Goal: Information Seeking & Learning: Check status

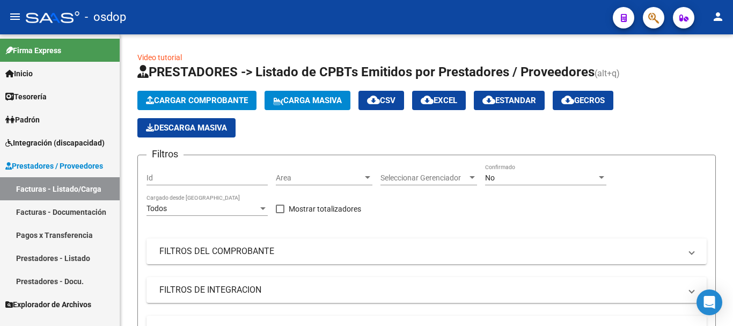
scroll to position [161, 0]
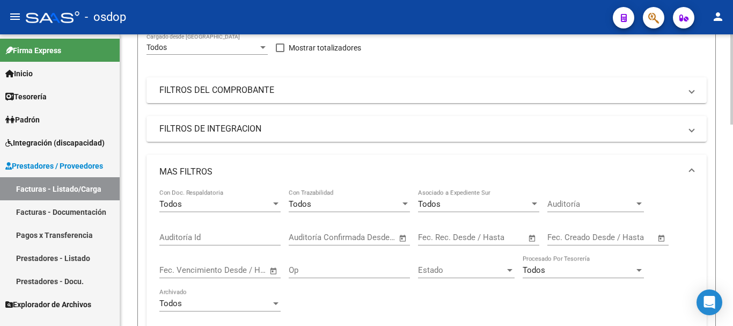
click at [233, 202] on div "Todos" at bounding box center [215, 204] width 112 height 10
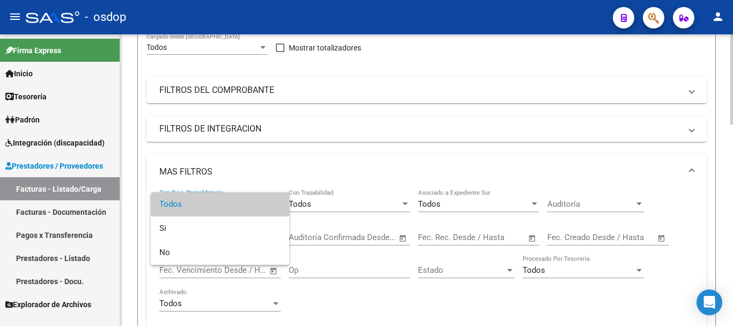
click at [231, 203] on span "Todos" at bounding box center [219, 204] width 121 height 24
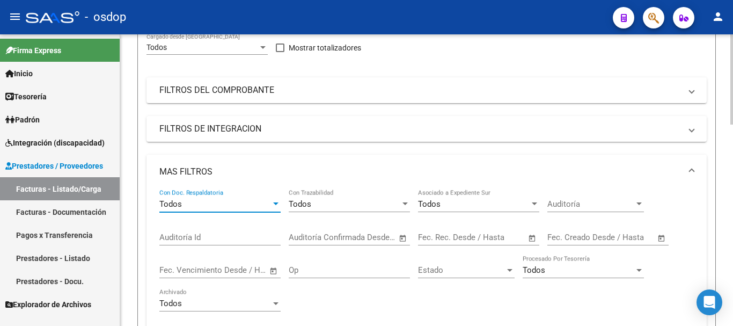
click at [439, 202] on span "Todos" at bounding box center [429, 204] width 23 height 10
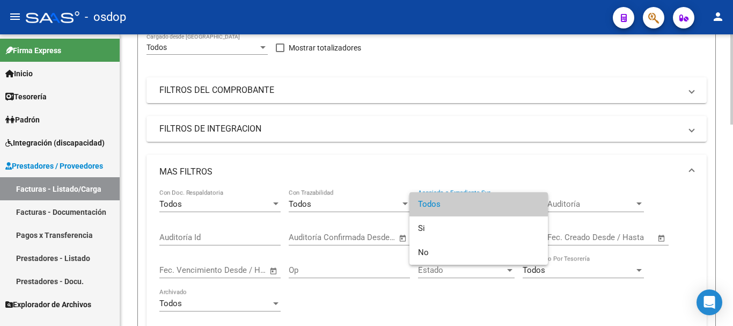
click at [439, 202] on span "Todos" at bounding box center [478, 204] width 121 height 24
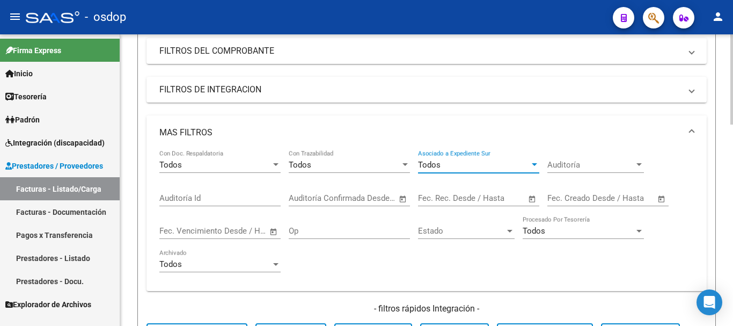
scroll to position [215, 0]
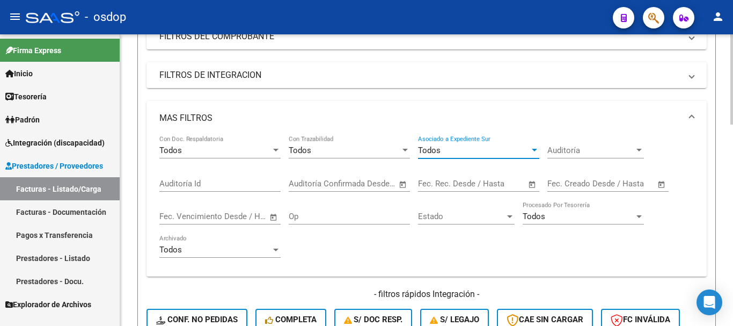
click at [228, 189] on div "Auditoría Id" at bounding box center [219, 179] width 121 height 23
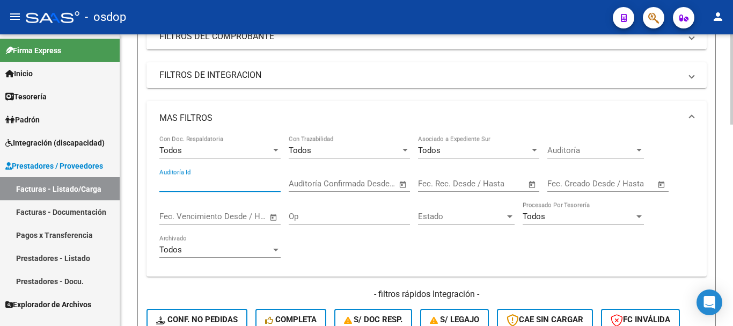
click at [303, 183] on input "text" at bounding box center [310, 184] width 43 height 10
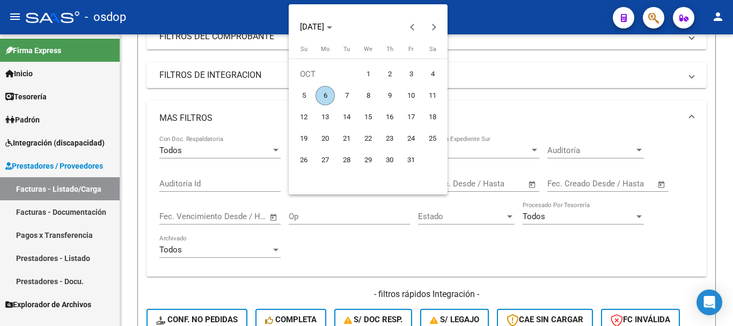
click at [332, 218] on div at bounding box center [366, 163] width 733 height 326
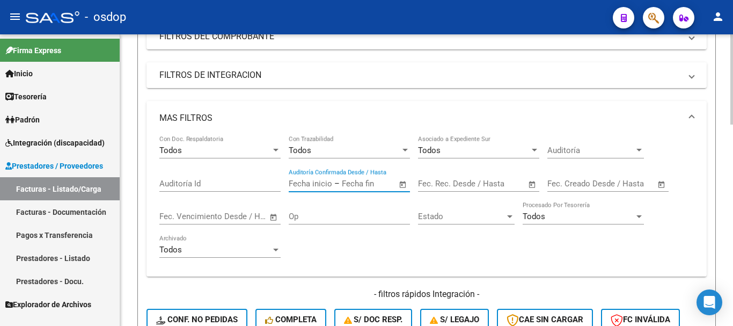
click at [595, 256] on div "Todos Con Doc. Respaldatoria Todos Con Trazabilidad Todos Asociado a Expediente…" at bounding box center [426, 201] width 534 height 133
click at [88, 283] on link "Prestadores - Docu." at bounding box center [60, 280] width 120 height 23
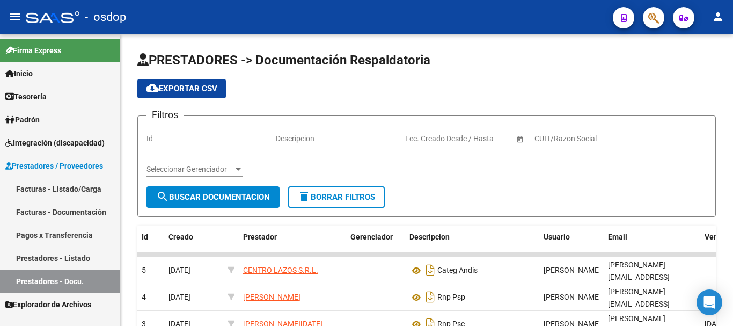
click at [77, 263] on link "Prestadores - Listado" at bounding box center [60, 257] width 120 height 23
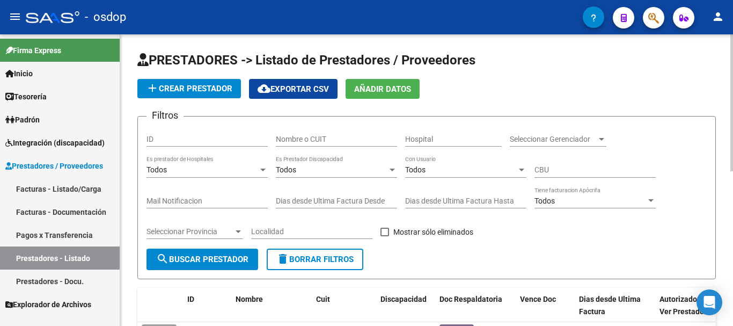
click at [296, 137] on input "Nombre o CUIT" at bounding box center [336, 139] width 121 height 9
type input "g"
type input "gaude"
click at [214, 256] on span "search Buscar Prestador" at bounding box center [202, 259] width 92 height 10
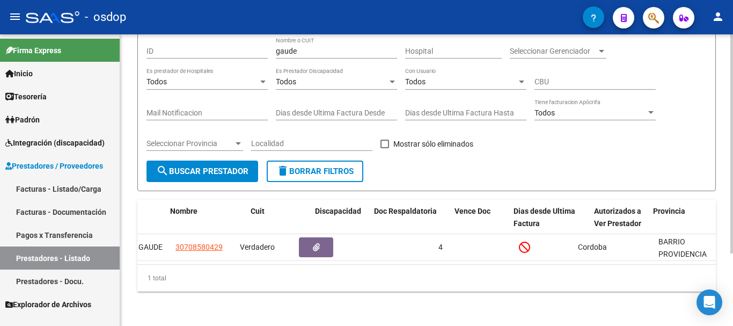
scroll to position [0, 162]
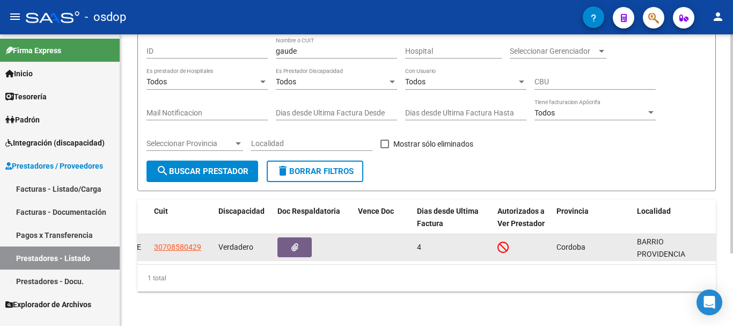
click at [501, 241] on icon at bounding box center [502, 247] width 11 height 12
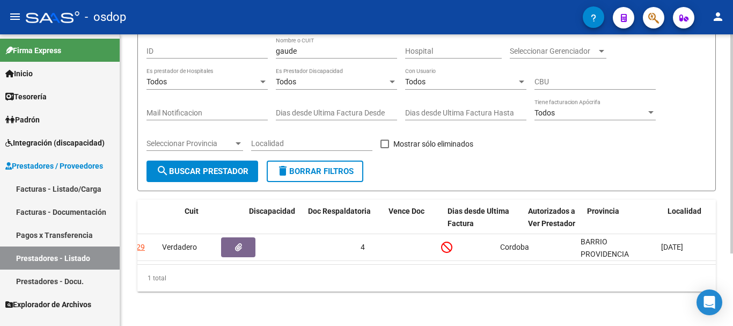
scroll to position [0, 0]
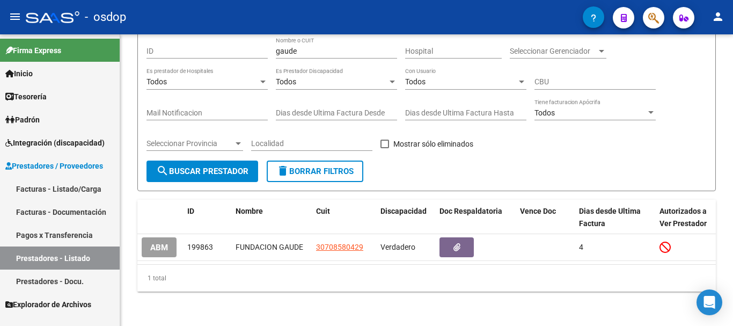
click at [156, 243] on span "ABM" at bounding box center [159, 248] width 18 height 10
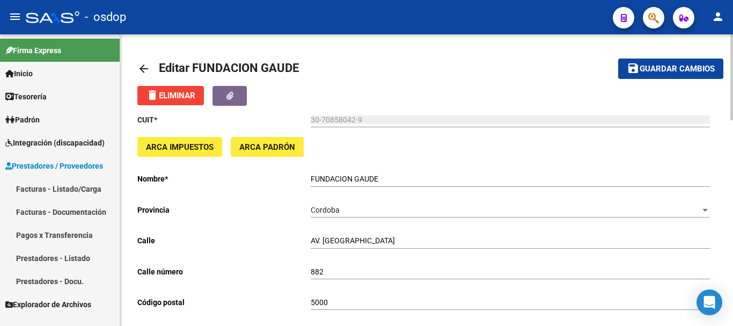
click at [145, 70] on mat-icon "arrow_back" at bounding box center [143, 68] width 13 height 13
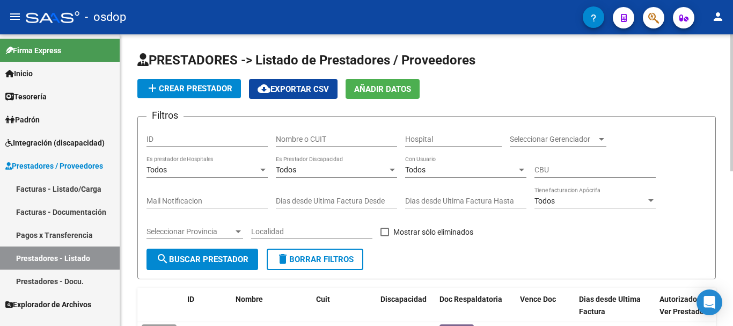
click at [72, 187] on link "Facturas - Listado/Carga" at bounding box center [60, 188] width 120 height 23
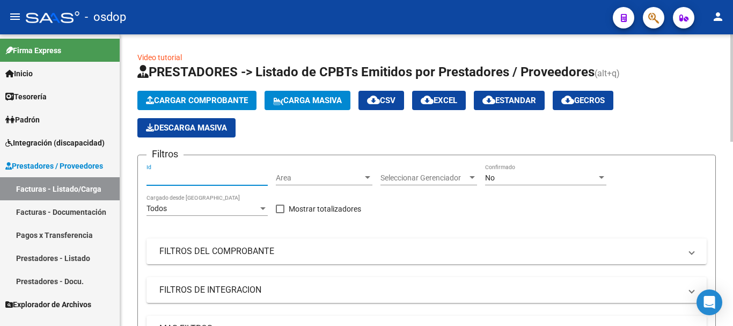
click at [210, 177] on input "Id" at bounding box center [206, 177] width 121 height 9
click at [316, 185] on div "Area Area" at bounding box center [324, 174] width 97 height 21
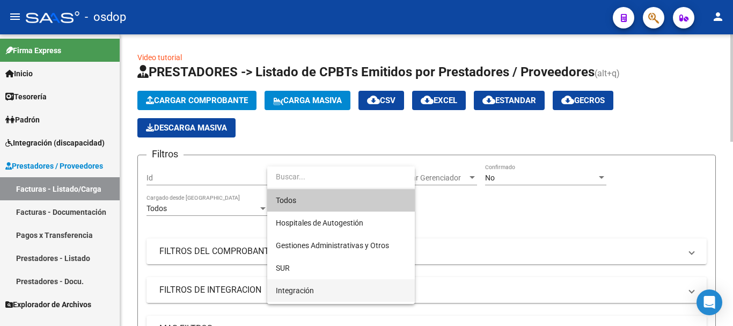
click at [360, 288] on span "Integración" at bounding box center [341, 290] width 130 height 23
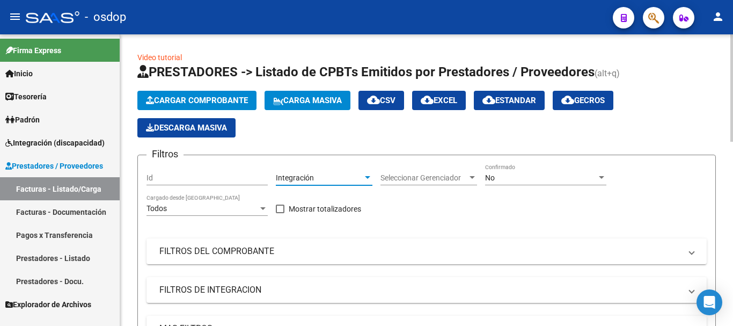
click at [449, 180] on span "Seleccionar Gerenciador" at bounding box center [423, 177] width 87 height 9
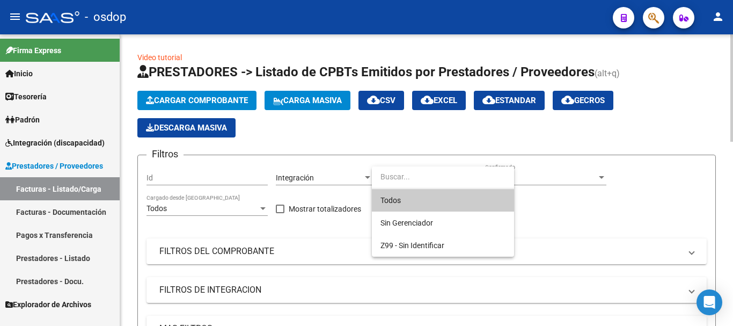
click at [569, 224] on div at bounding box center [366, 163] width 733 height 326
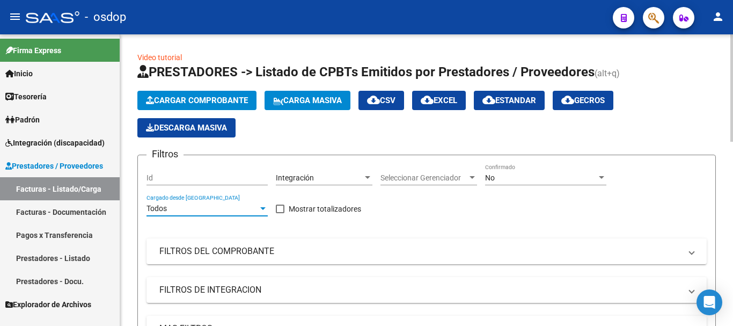
click at [192, 209] on div "Todos" at bounding box center [202, 208] width 112 height 9
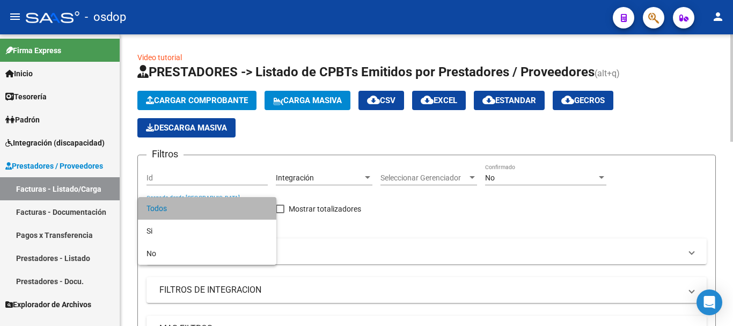
click at [192, 209] on span "Todos" at bounding box center [206, 208] width 121 height 23
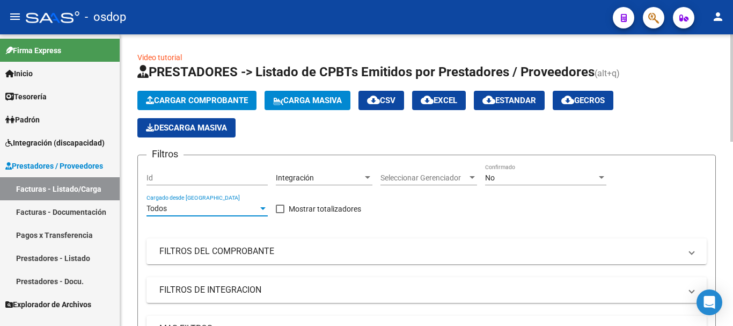
click at [158, 179] on input "Id" at bounding box center [206, 177] width 121 height 9
type input "1"
click at [520, 233] on div "Filtros Id Integración Area Seleccionar Gerenciador Seleccionar Gerenciador No …" at bounding box center [426, 284] width 560 height 240
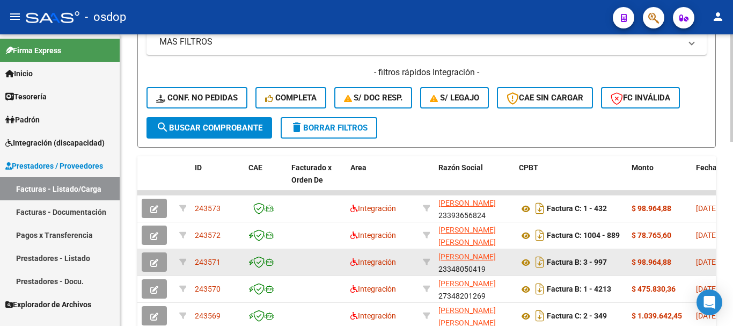
scroll to position [268, 0]
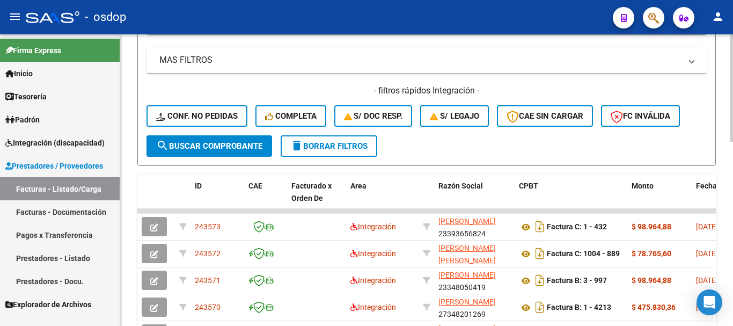
click at [303, 140] on mat-icon "delete" at bounding box center [296, 145] width 13 height 13
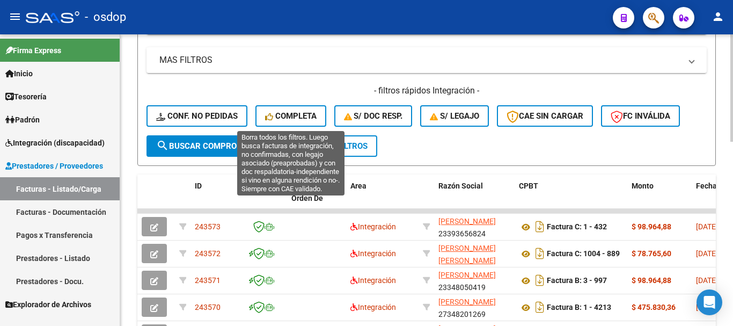
click at [321, 115] on button "Completa" at bounding box center [290, 115] width 71 height 21
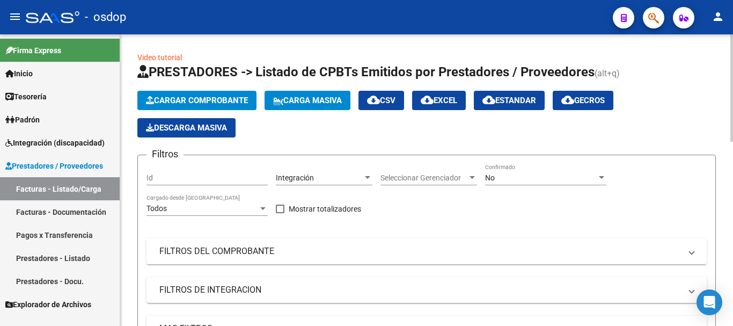
scroll to position [161, 0]
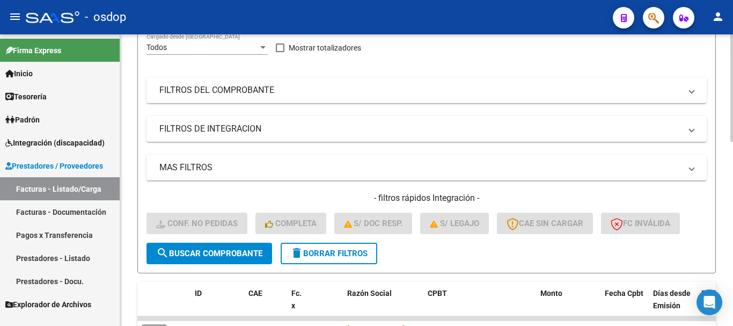
click at [356, 248] on span "delete Borrar Filtros" at bounding box center [328, 253] width 77 height 10
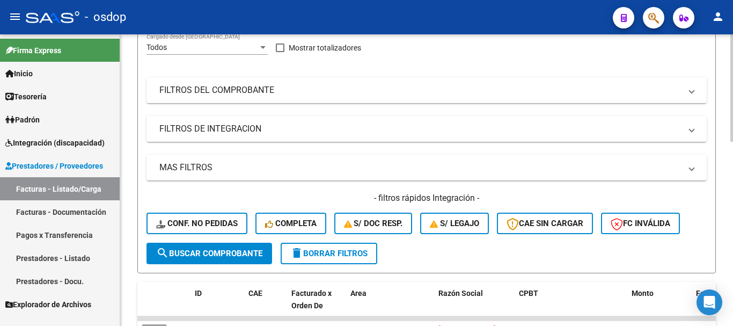
click at [197, 254] on span "search Buscar Comprobante" at bounding box center [209, 253] width 106 height 10
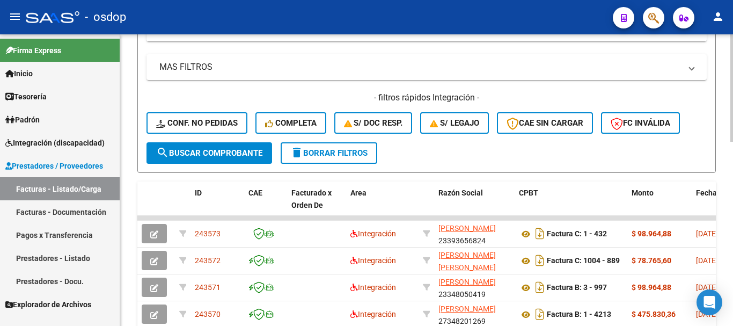
scroll to position [268, 0]
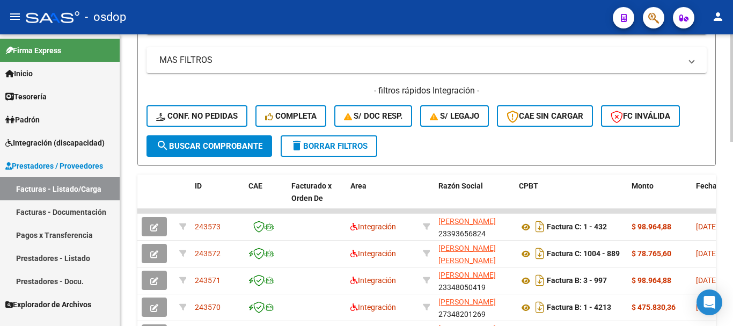
click at [161, 141] on mat-icon "search" at bounding box center [162, 145] width 13 height 13
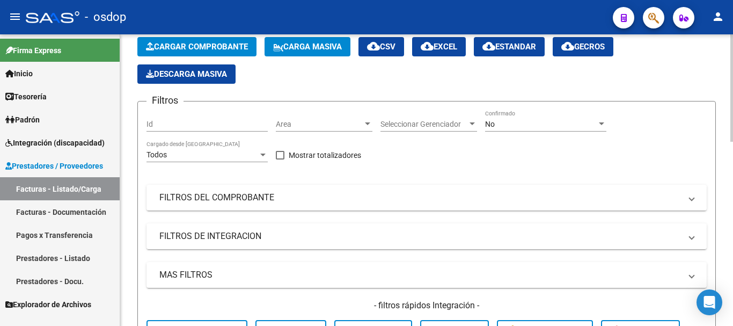
scroll to position [0, 0]
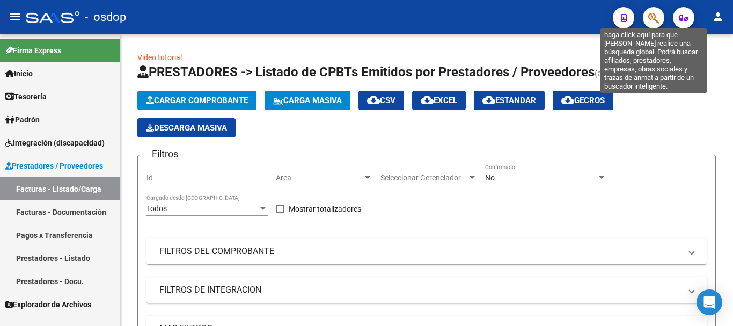
click at [655, 24] on icon "button" at bounding box center [653, 18] width 11 height 12
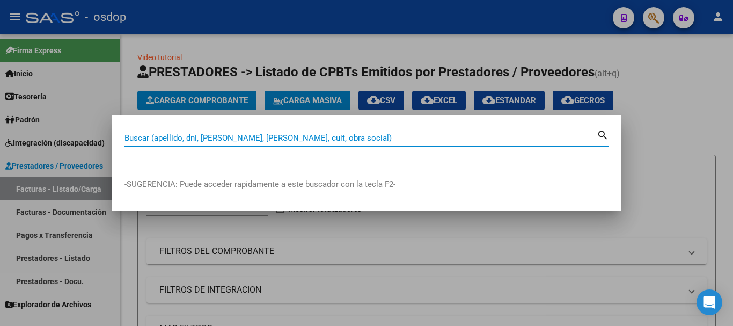
click at [202, 136] on input "Buscar (apellido, dni, [PERSON_NAME], [PERSON_NAME], cuit, obra social)" at bounding box center [360, 138] width 472 height 10
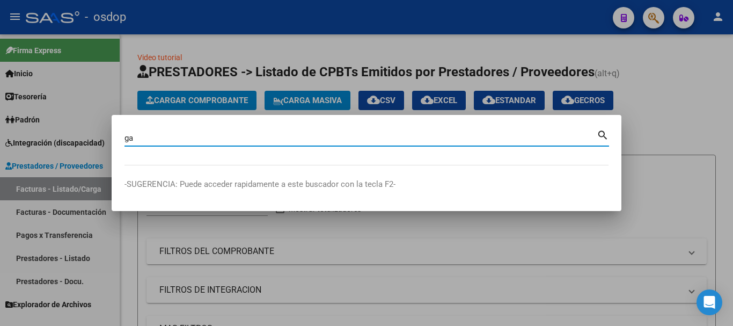
type input "g"
type input "gaude"
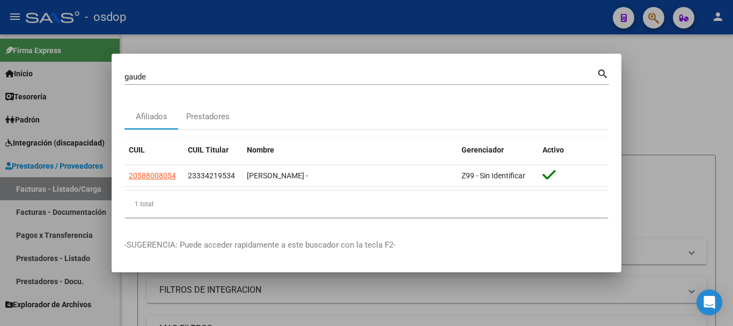
click at [680, 98] on div at bounding box center [366, 163] width 733 height 326
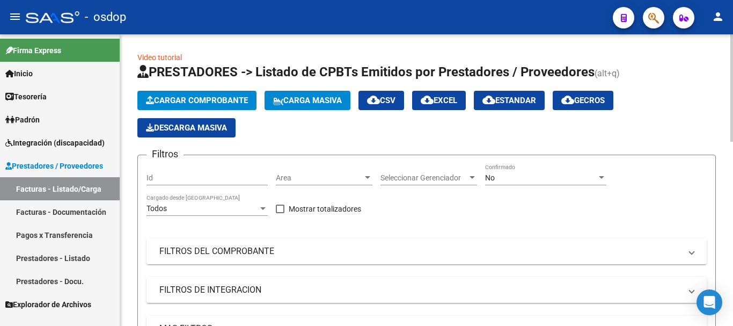
click at [597, 256] on mat-panel-title "FILTROS DEL COMPROBANTE" at bounding box center [420, 251] width 522 height 12
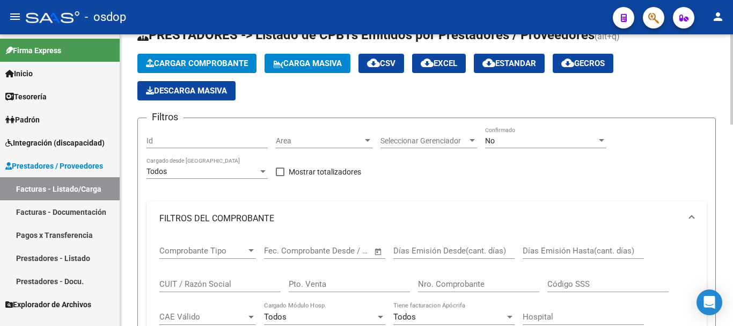
scroll to position [54, 0]
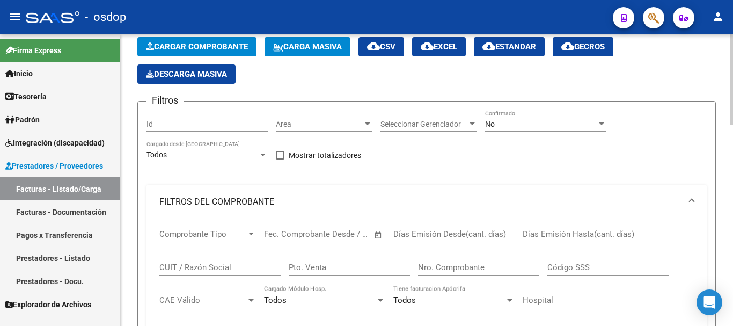
click at [695, 199] on mat-expansion-panel-header "FILTROS DEL COMPROBANTE" at bounding box center [426, 202] width 560 height 34
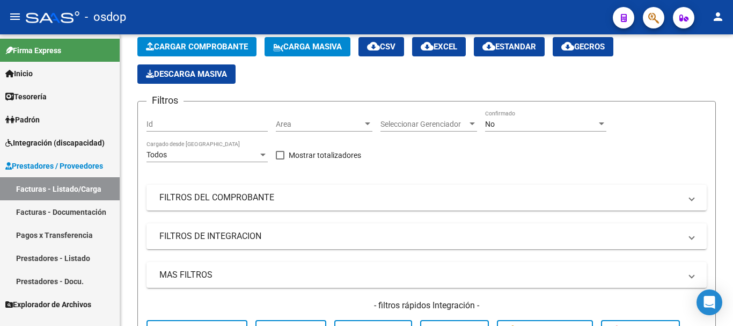
click at [63, 211] on link "Facturas - Documentación" at bounding box center [60, 211] width 120 height 23
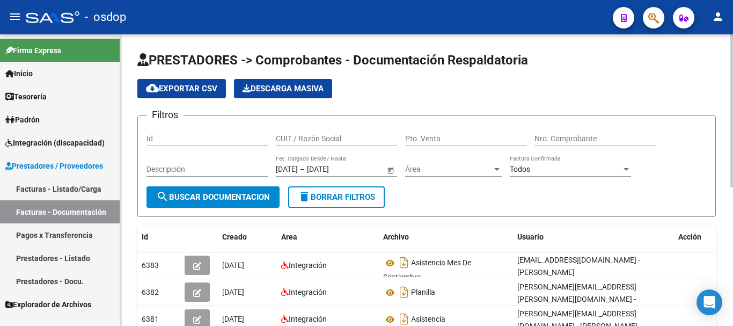
click at [320, 136] on input "CUIT / Razón Social" at bounding box center [336, 138] width 121 height 9
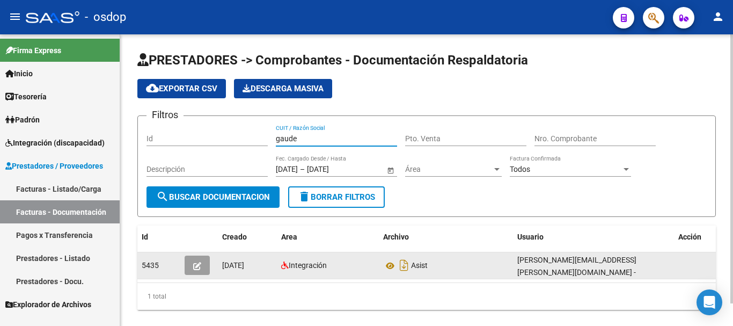
type input "gaude"
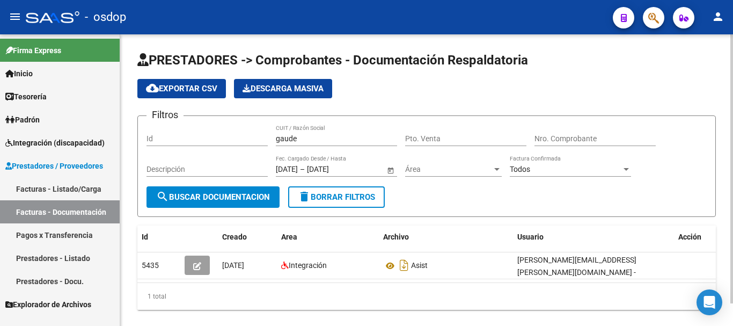
drag, startPoint x: 160, startPoint y: 266, endPoint x: 135, endPoint y: 269, distance: 25.0
click at [135, 269] on div "PRESTADORES -> Comprobantes - Documentación Respaldatoria cloud_download Export…" at bounding box center [426, 189] width 613 height 310
copy datatable-body-row "5435"
click at [5, 185] on link "Facturas - Listado/Carga" at bounding box center [60, 188] width 120 height 23
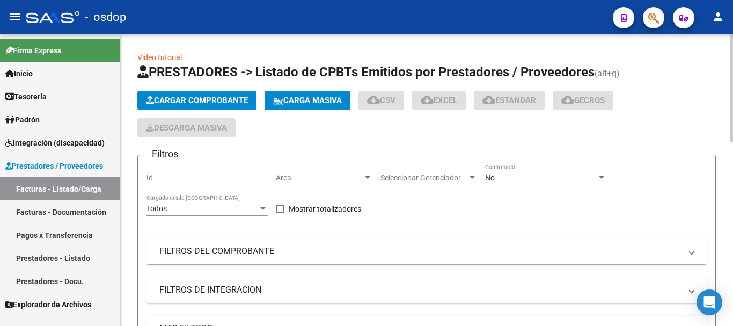
click at [184, 175] on input "Id" at bounding box center [206, 177] width 121 height 9
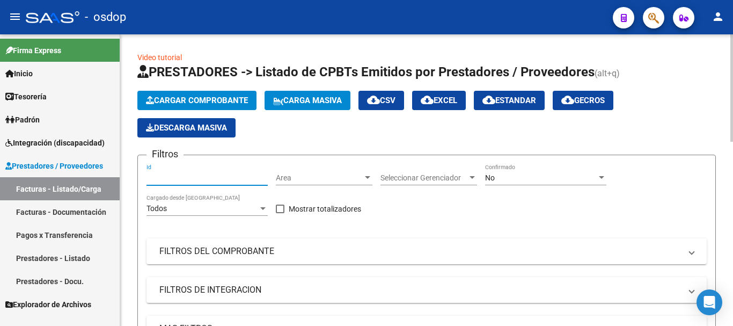
paste input "5435"
type input "5435"
drag, startPoint x: 186, startPoint y: 180, endPoint x: 144, endPoint y: 175, distance: 42.1
click at [144, 175] on form "Filtros 5435 Id Area Area Seleccionar Gerenciador Seleccionar Gerenciador No Co…" at bounding box center [426, 295] width 578 height 280
click at [74, 79] on link "Inicio" at bounding box center [60, 73] width 120 height 23
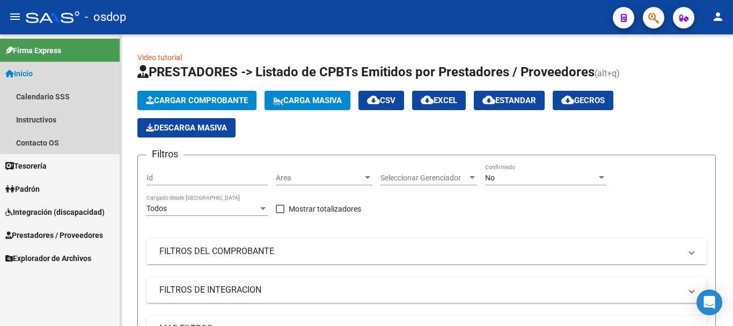
click at [74, 81] on link "Inicio" at bounding box center [60, 73] width 120 height 23
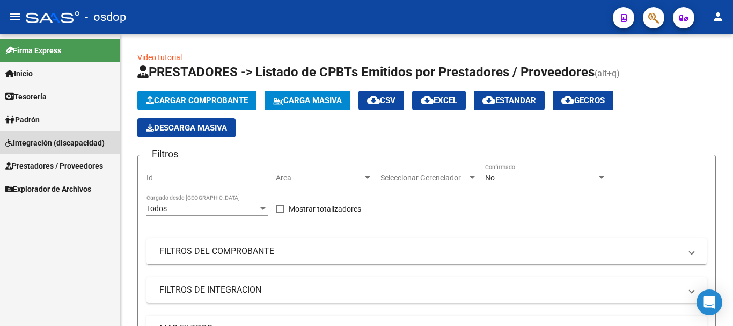
click at [32, 142] on span "Integración (discapacidad)" at bounding box center [54, 143] width 99 height 12
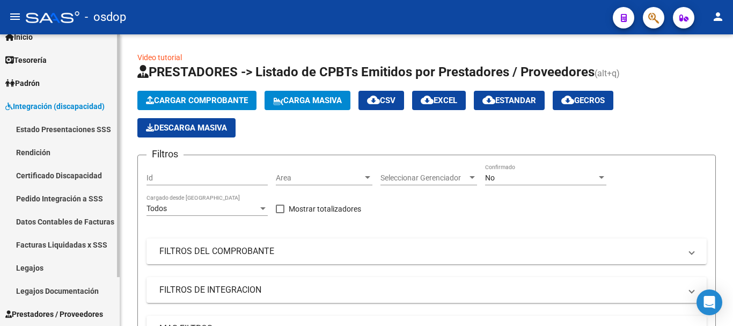
scroll to position [54, 0]
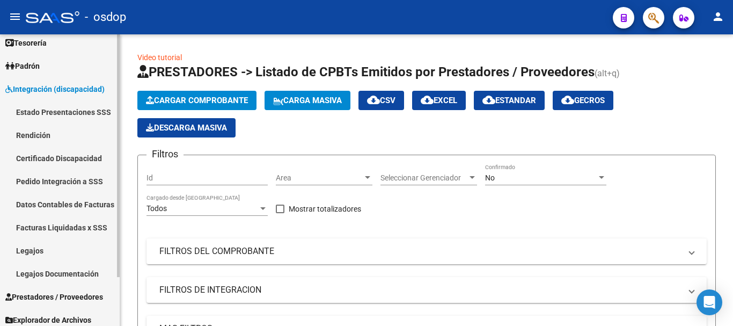
click at [63, 89] on span "Integración (discapacidad)" at bounding box center [54, 89] width 99 height 12
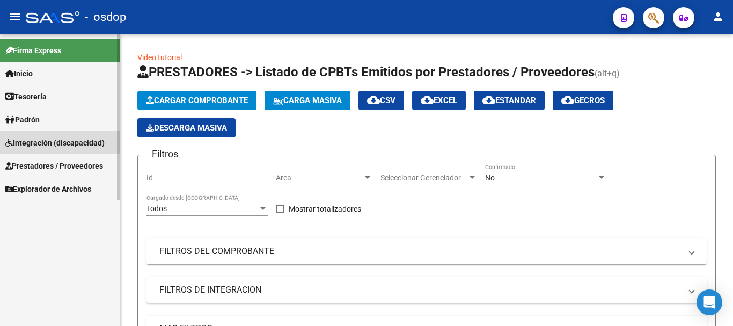
scroll to position [0, 0]
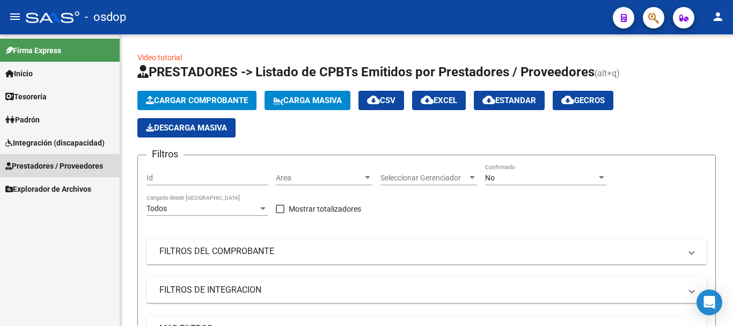
click at [52, 164] on span "Prestadores / Proveedores" at bounding box center [54, 166] width 98 height 12
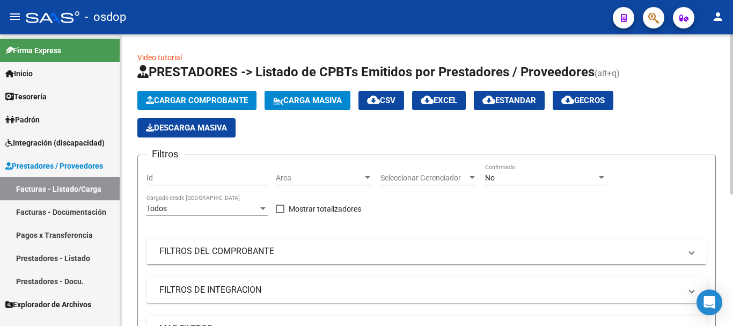
click at [612, 247] on mat-panel-title "FILTROS DEL COMPROBANTE" at bounding box center [420, 251] width 522 height 12
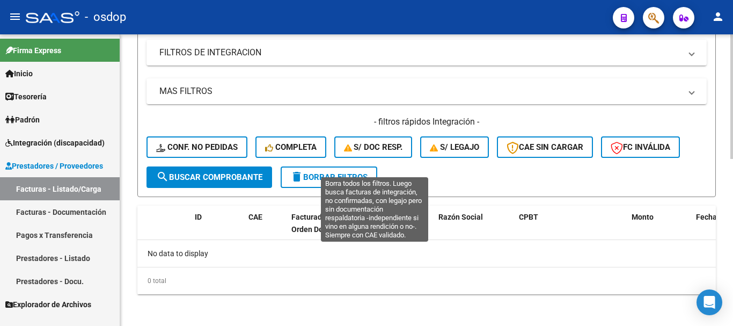
scroll to position [390, 0]
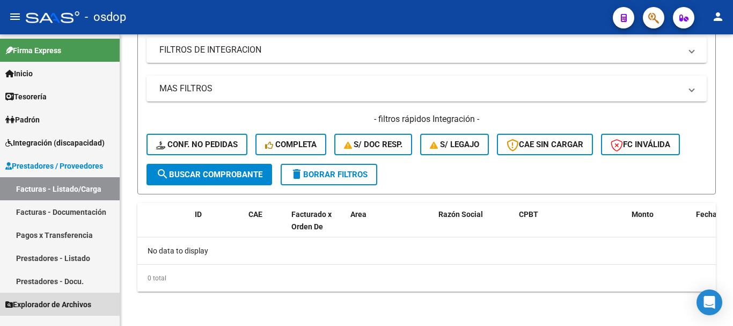
click at [84, 303] on span "Explorador de Archivos" at bounding box center [48, 304] width 86 height 12
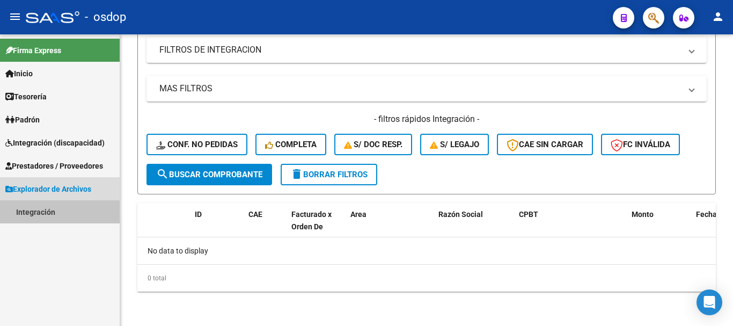
click at [40, 211] on link "Integración" at bounding box center [60, 211] width 120 height 23
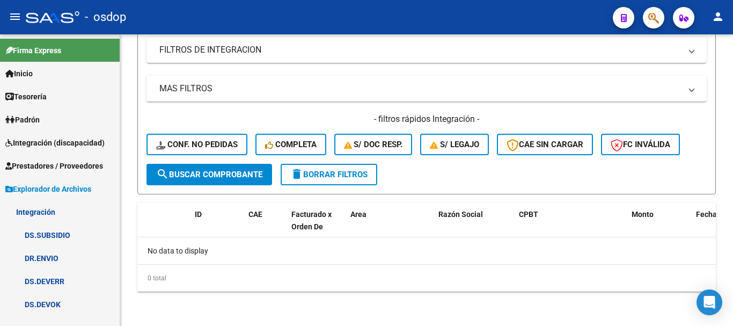
click at [42, 211] on link "Integración" at bounding box center [60, 211] width 120 height 23
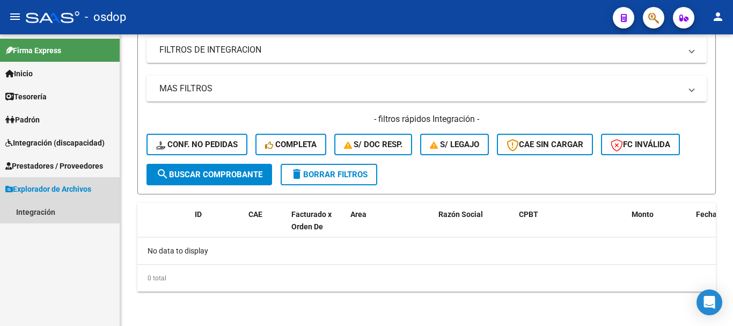
click at [46, 185] on span "Explorador de Archivos" at bounding box center [48, 189] width 86 height 12
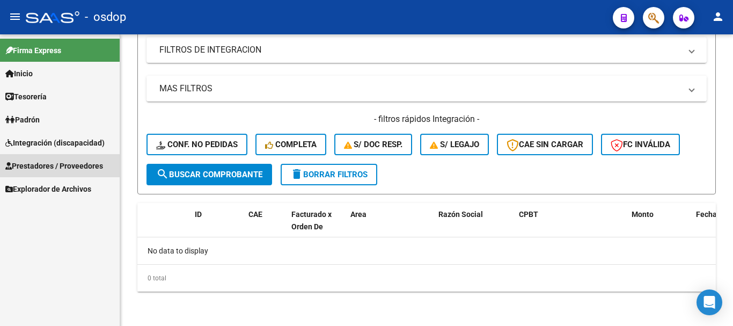
click at [47, 163] on span "Prestadores / Proveedores" at bounding box center [54, 166] width 98 height 12
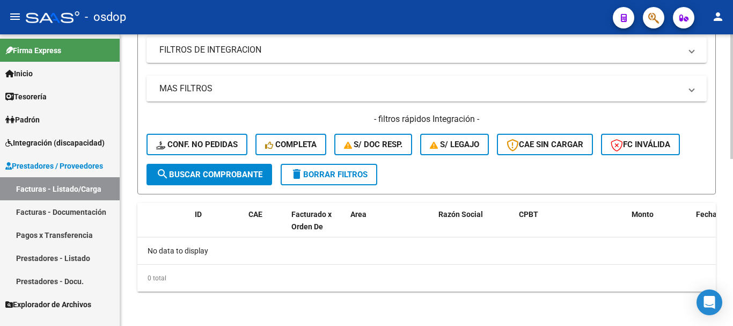
click at [206, 90] on mat-panel-title "MAS FILTROS" at bounding box center [420, 89] width 522 height 12
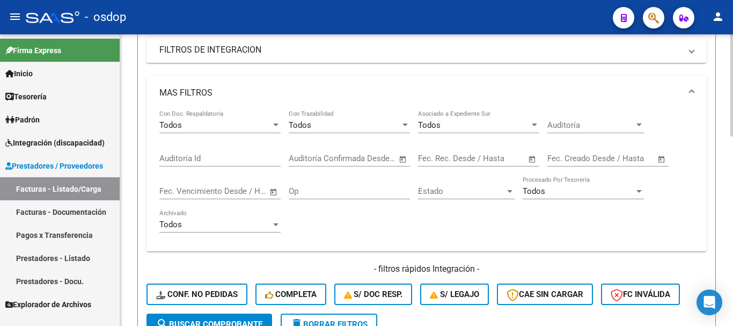
click at [206, 90] on mat-panel-title "MAS FILTROS" at bounding box center [420, 93] width 522 height 12
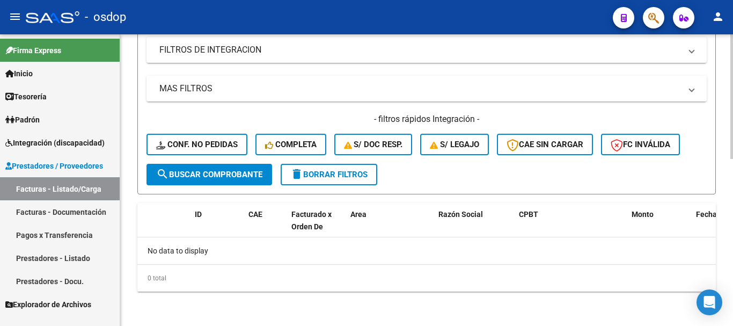
click at [206, 90] on mat-panel-title "MAS FILTROS" at bounding box center [420, 89] width 522 height 12
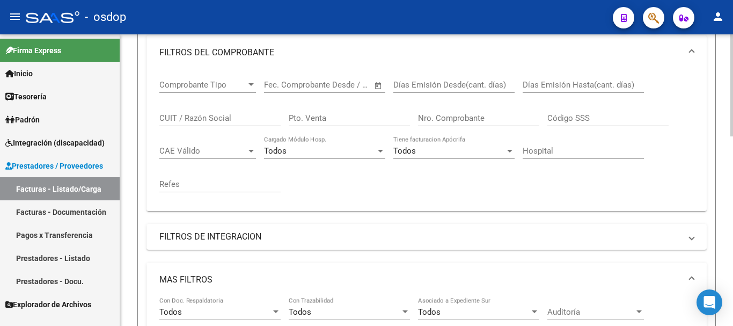
scroll to position [56, 0]
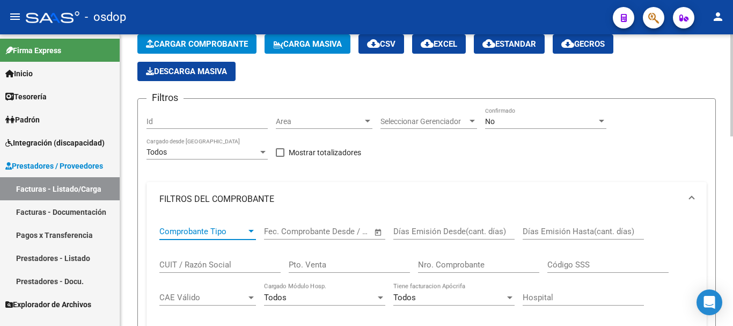
click at [213, 235] on span "Comprobante Tipo" at bounding box center [202, 231] width 87 height 10
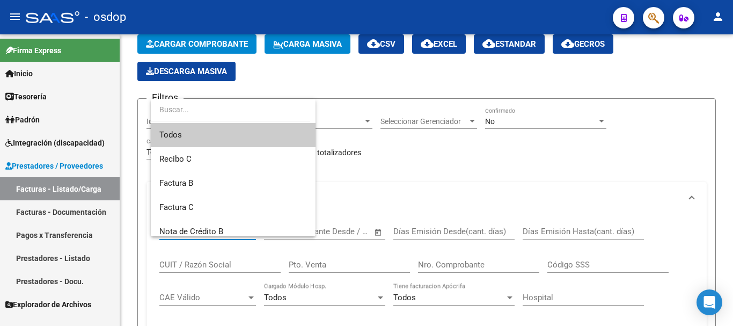
click at [420, 196] on div at bounding box center [366, 163] width 733 height 326
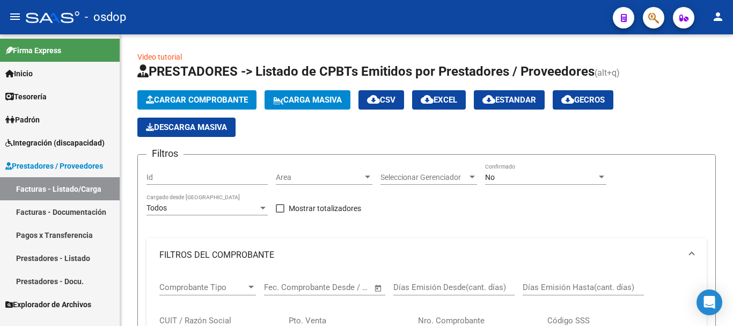
scroll to position [0, 0]
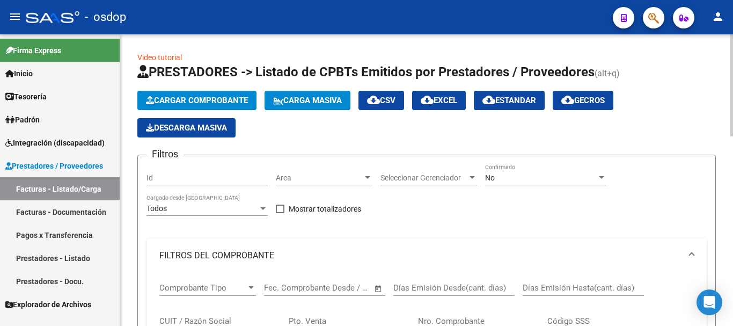
click at [342, 174] on span "Area" at bounding box center [319, 177] width 87 height 9
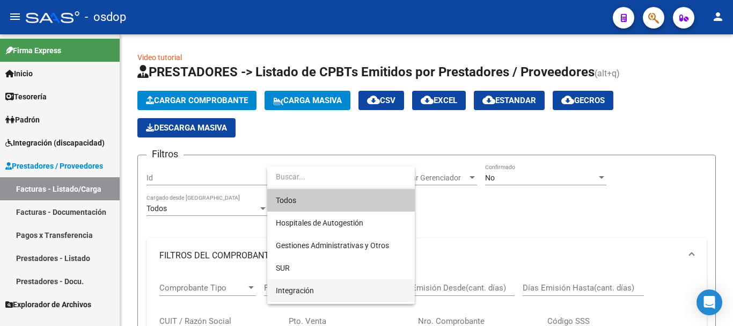
click at [347, 290] on span "Integración" at bounding box center [341, 290] width 130 height 23
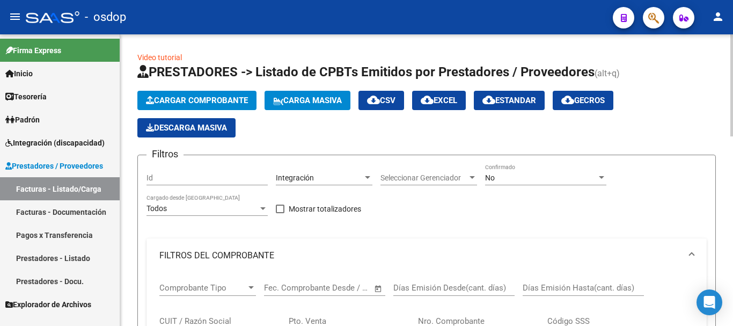
click at [405, 183] on div "Seleccionar Gerenciador Seleccionar Gerenciador" at bounding box center [428, 174] width 97 height 21
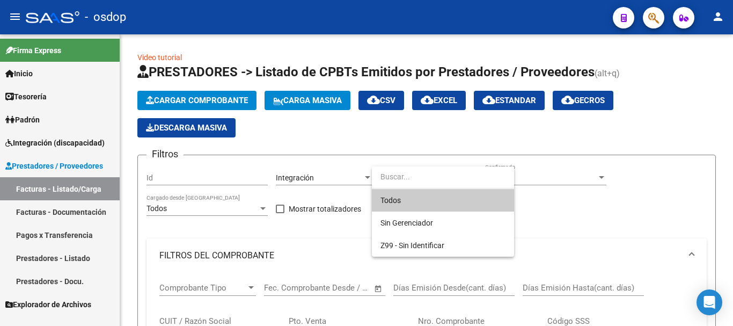
click at [581, 232] on div at bounding box center [366, 163] width 733 height 326
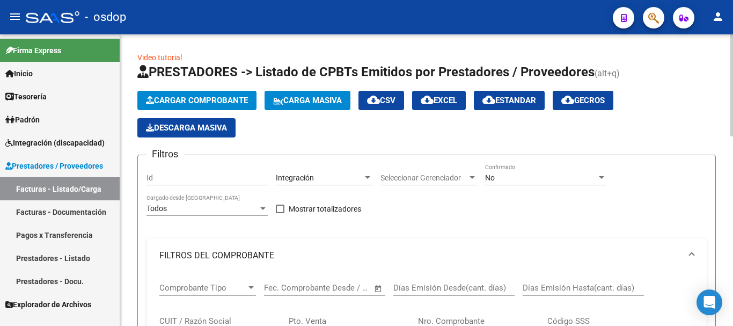
click at [531, 177] on div "No" at bounding box center [541, 177] width 112 height 9
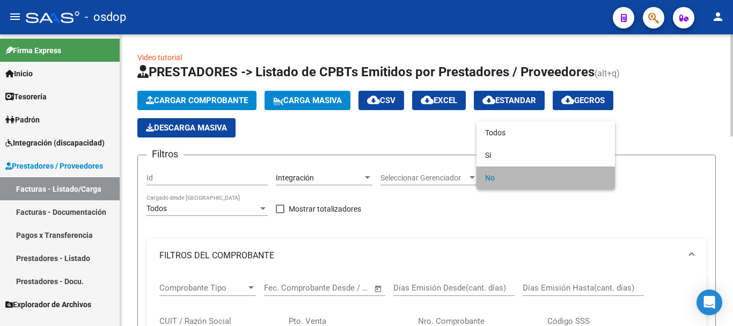
click at [531, 178] on span "No" at bounding box center [545, 177] width 121 height 23
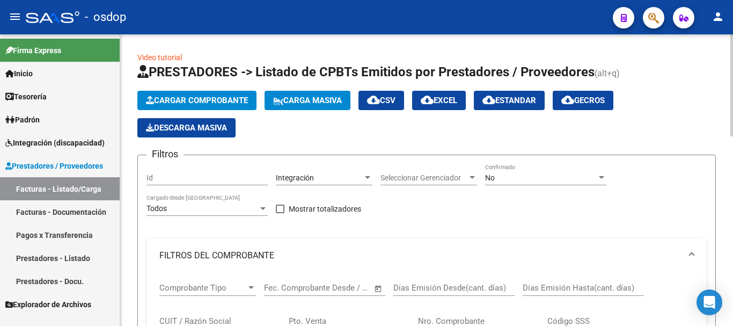
click at [507, 256] on mat-panel-title "FILTROS DEL COMPROBANTE" at bounding box center [420, 255] width 522 height 12
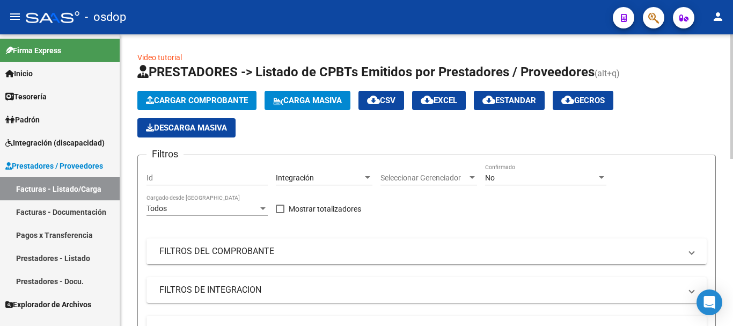
click at [190, 202] on div "Todos Cargado desde [GEOGRAPHIC_DATA]" at bounding box center [206, 204] width 121 height 21
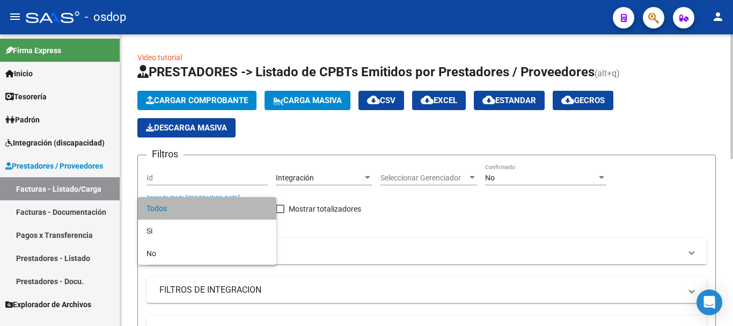
click at [190, 202] on span "Todos" at bounding box center [206, 208] width 121 height 23
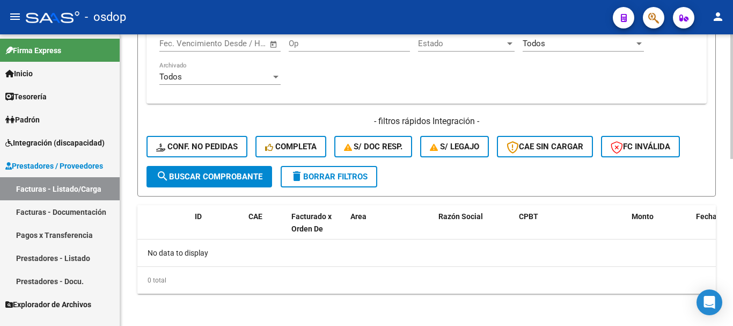
scroll to position [390, 0]
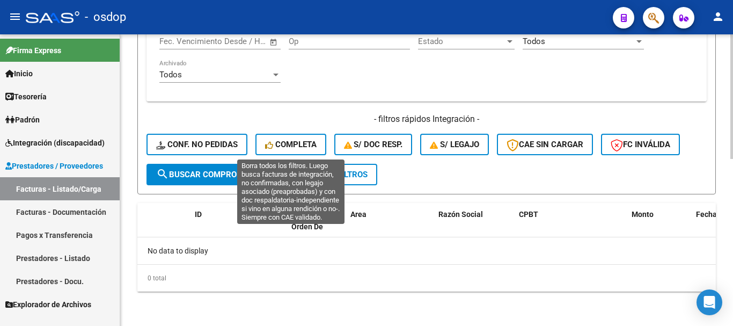
click at [300, 145] on span "Completa" at bounding box center [291, 144] width 52 height 10
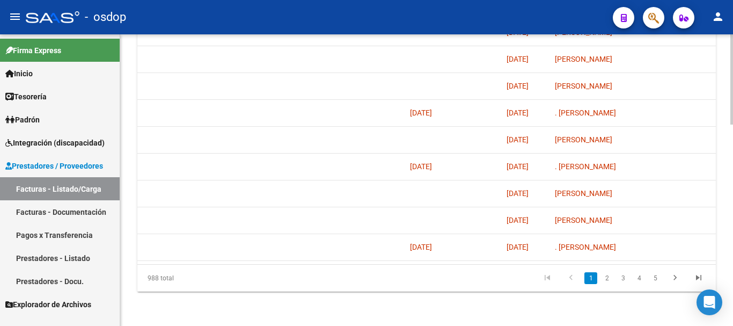
scroll to position [0, 1068]
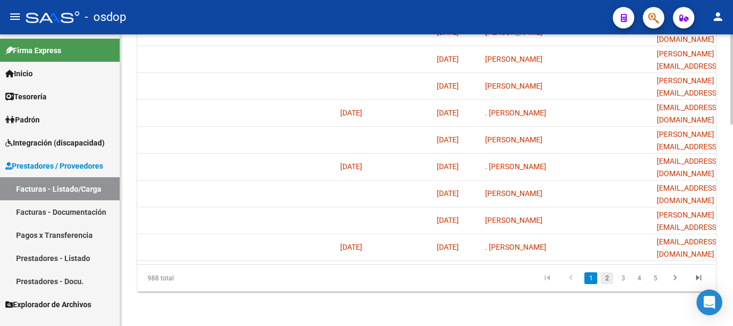
click at [610, 276] on link "2" at bounding box center [606, 278] width 13 height 12
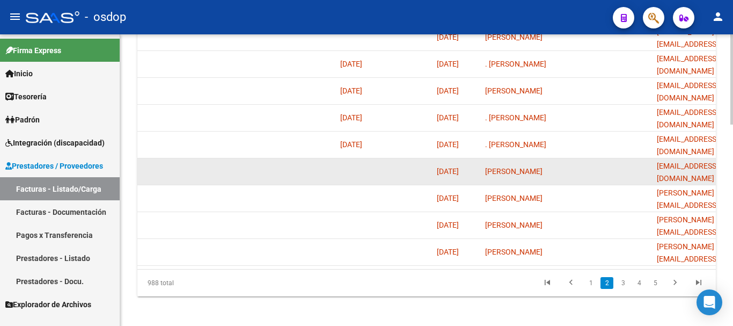
scroll to position [648, 0]
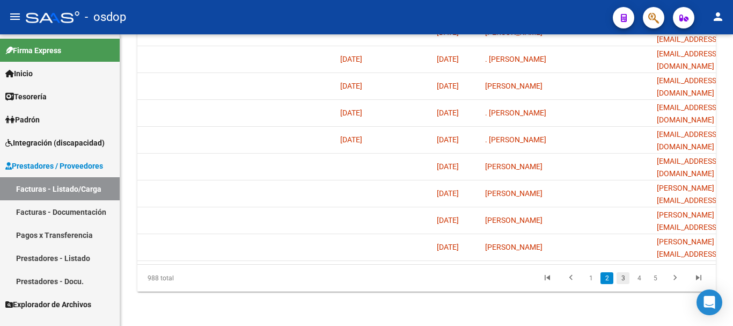
click at [618, 273] on link "3" at bounding box center [622, 278] width 13 height 12
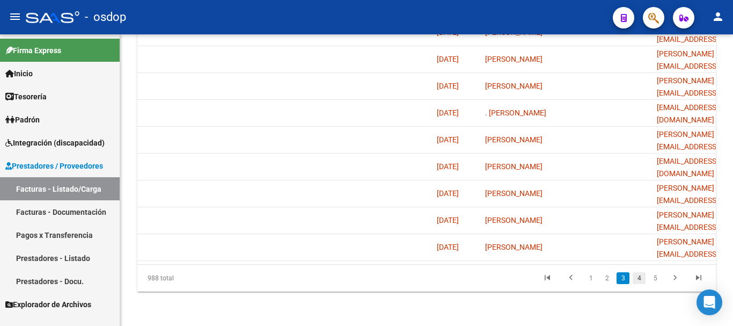
click at [641, 275] on link "4" at bounding box center [639, 278] width 13 height 12
click at [638, 283] on link "5" at bounding box center [639, 278] width 13 height 12
click at [638, 274] on link "6" at bounding box center [639, 278] width 13 height 12
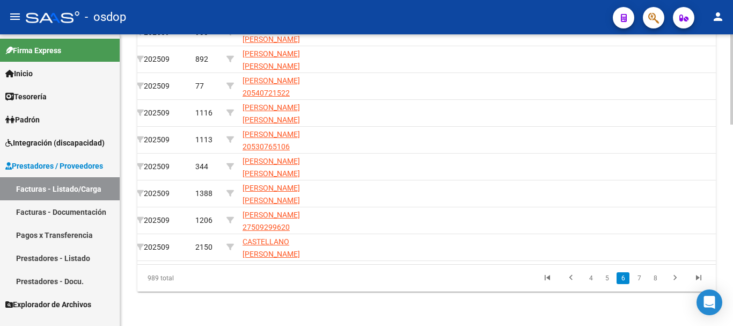
drag, startPoint x: 457, startPoint y: 255, endPoint x: 390, endPoint y: 255, distance: 67.6
click at [390, 255] on datatable-body "243520 [PERSON_NAME][GEOGRAPHIC_DATA][PERSON_NAME] 27294764904 Factura C: 2 - 5…" at bounding box center [426, 126] width 578 height 276
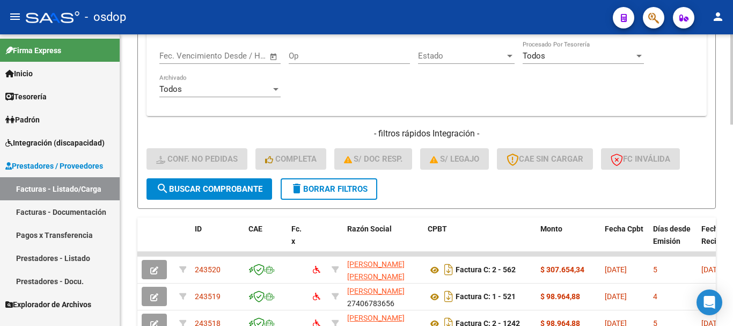
scroll to position [218, 0]
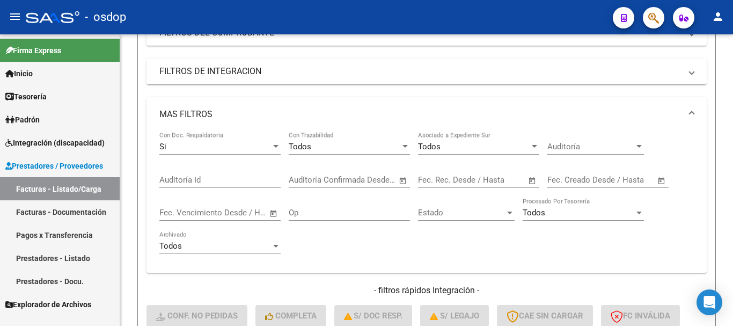
click at [12, 8] on button "menu" at bounding box center [14, 16] width 21 height 21
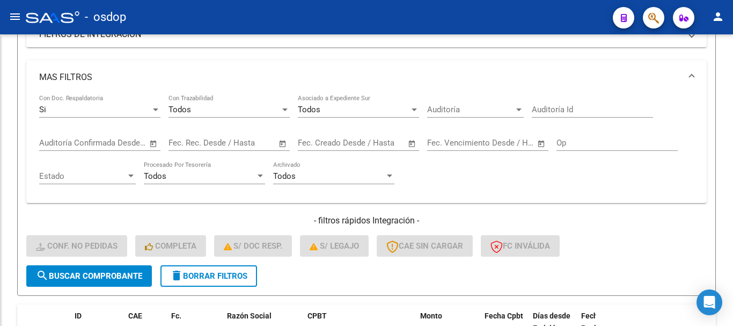
scroll to position [181, 0]
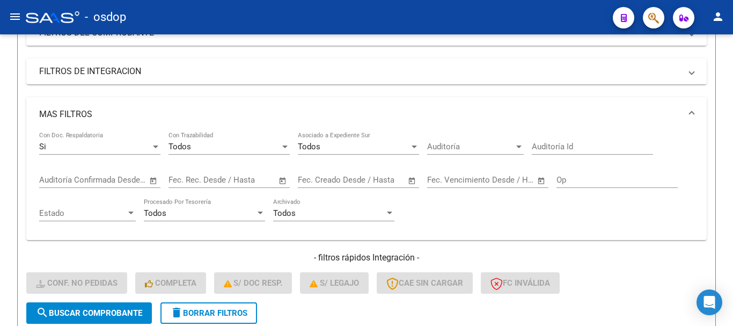
click at [12, 9] on button "menu" at bounding box center [14, 16] width 21 height 21
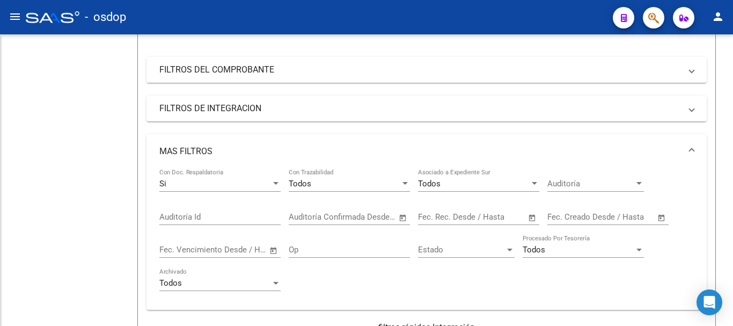
scroll to position [218, 0]
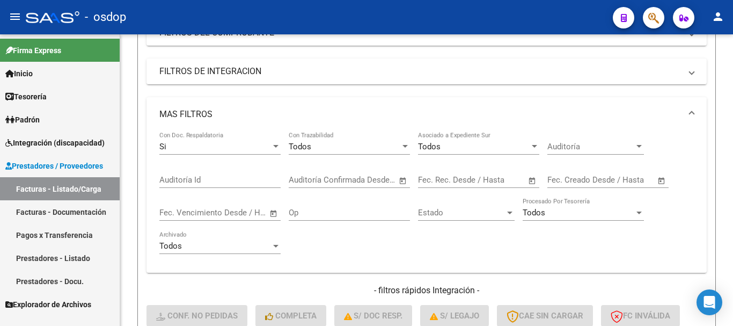
click at [628, 24] on button "button" at bounding box center [623, 17] width 21 height 21
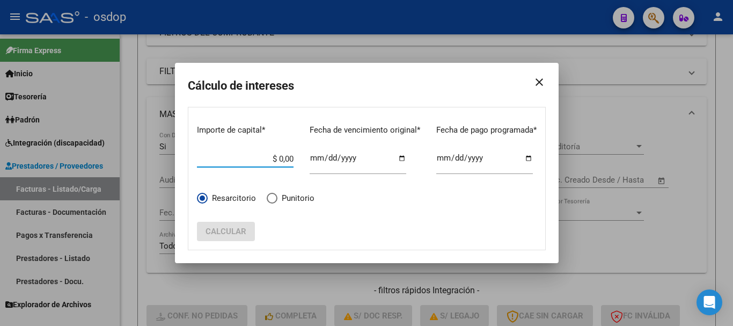
click at [539, 84] on mat-icon "close" at bounding box center [534, 82] width 21 height 30
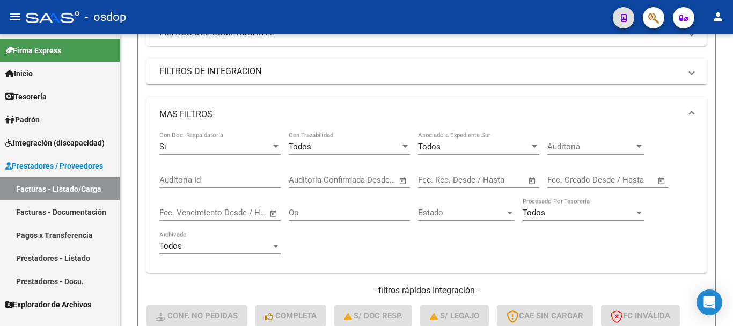
click at [33, 209] on link "Facturas - Documentación" at bounding box center [60, 211] width 120 height 23
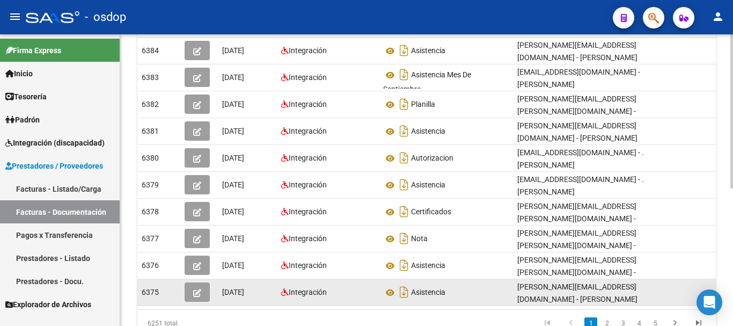
scroll to position [260, 0]
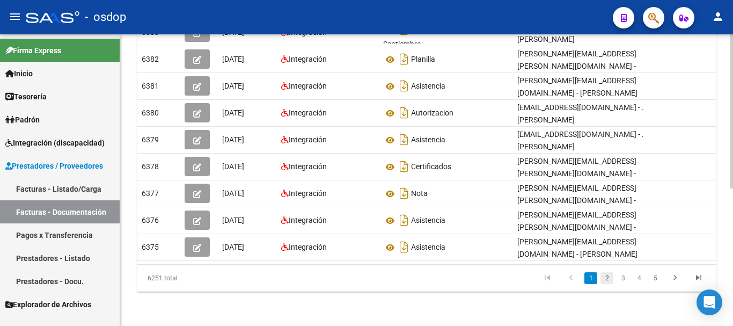
click at [603, 276] on link "2" at bounding box center [606, 278] width 13 height 12
click at [621, 276] on div "6251 total 1 2 3 4 5" at bounding box center [426, 278] width 578 height 27
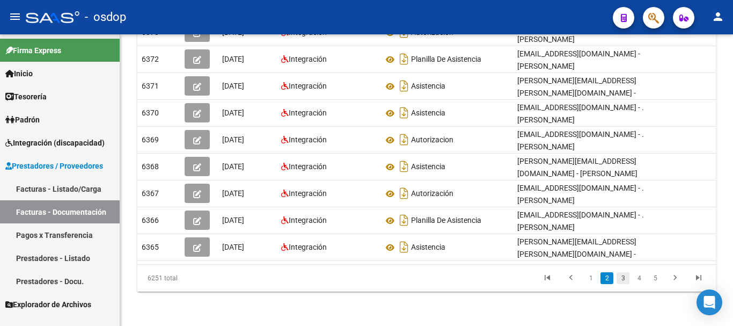
click at [623, 279] on link "3" at bounding box center [622, 278] width 13 height 12
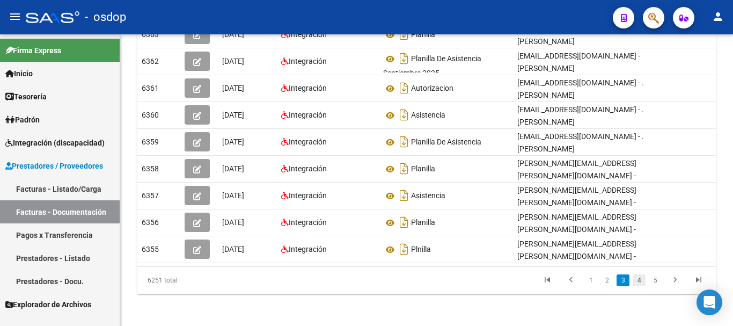
click at [643, 282] on link "4" at bounding box center [639, 280] width 13 height 12
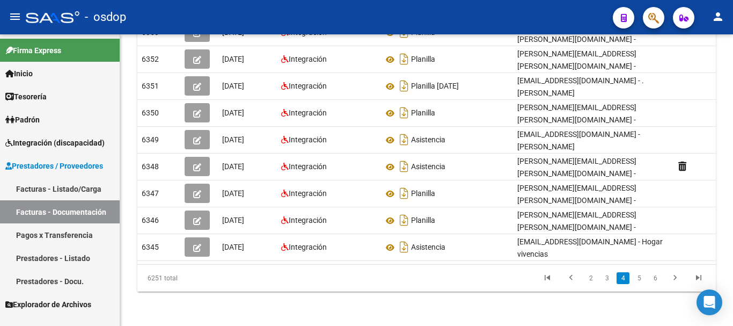
scroll to position [255, 0]
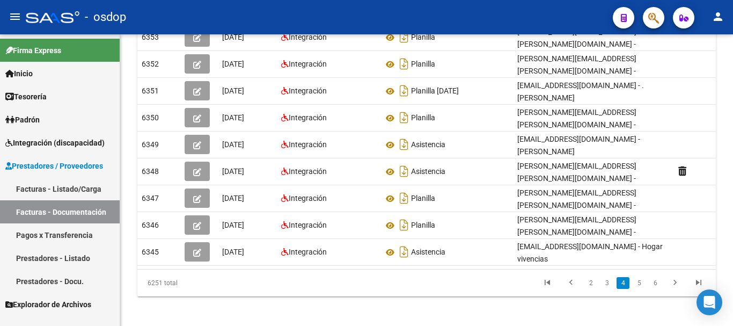
click at [646, 282] on li "5" at bounding box center [639, 283] width 16 height 18
click at [640, 282] on link "5" at bounding box center [639, 283] width 13 height 12
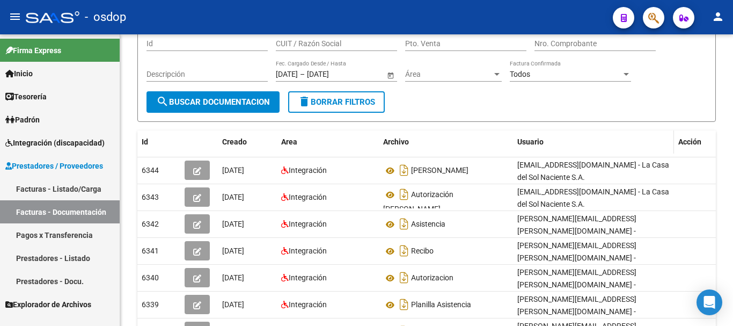
scroll to position [256, 0]
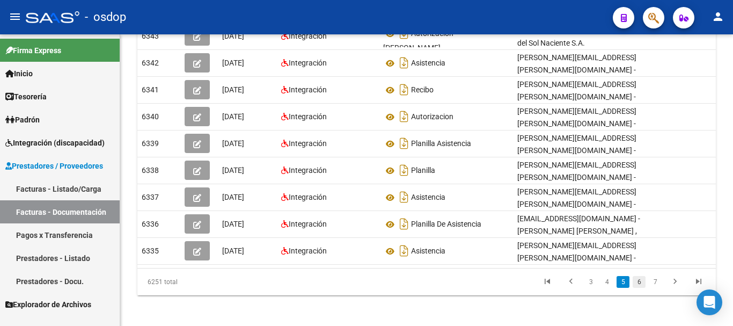
click at [636, 281] on link "6" at bounding box center [639, 282] width 13 height 12
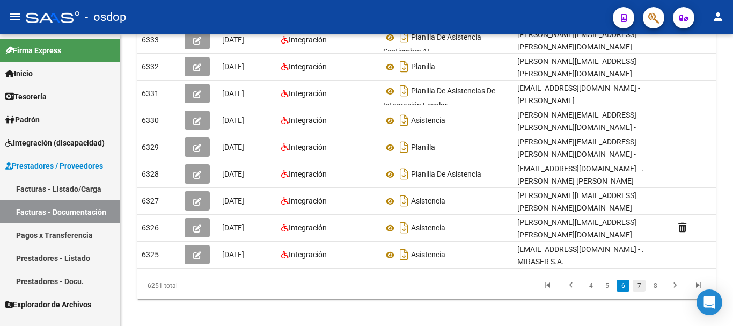
click at [638, 281] on link "7" at bounding box center [639, 286] width 13 height 12
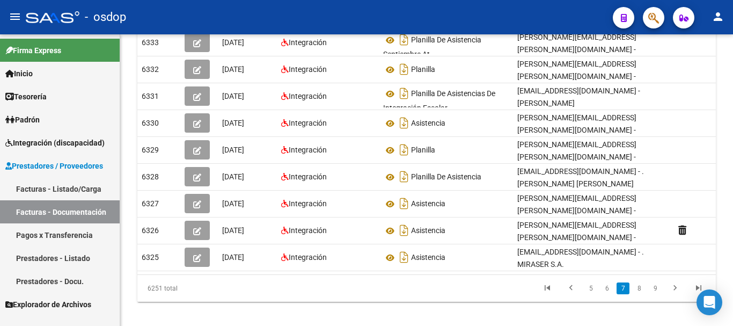
scroll to position [255, 0]
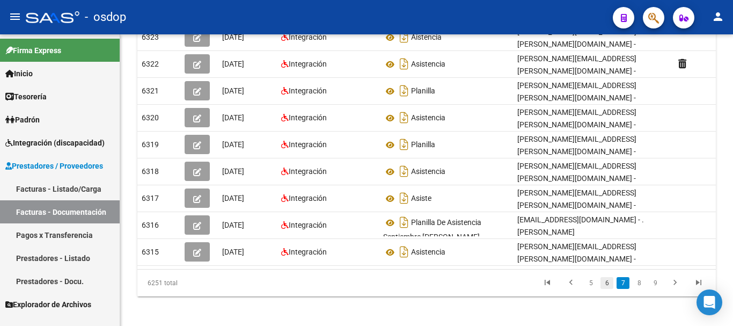
click at [606, 284] on link "6" at bounding box center [606, 283] width 13 height 12
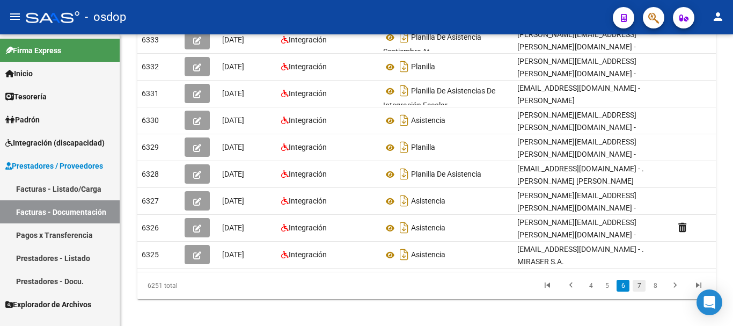
click at [642, 280] on link "7" at bounding box center [639, 286] width 13 height 12
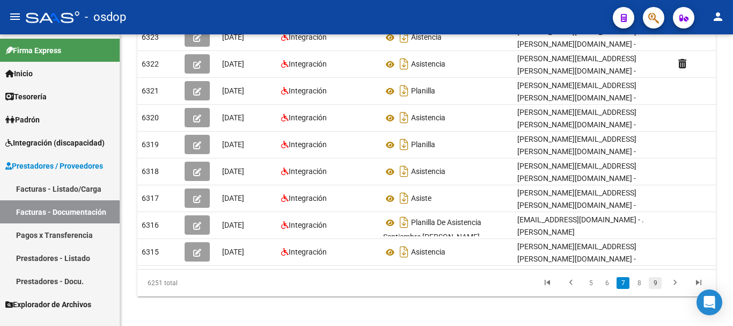
click at [652, 277] on link "9" at bounding box center [655, 283] width 13 height 12
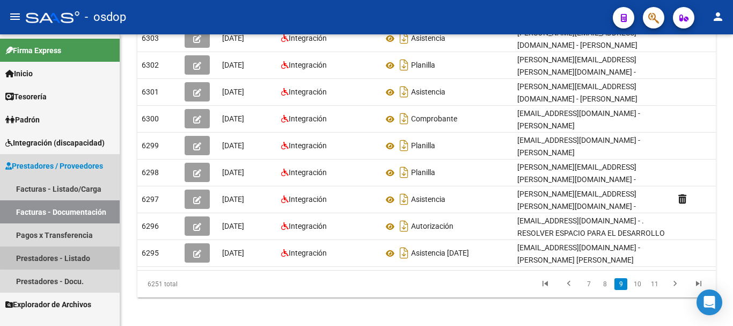
click at [74, 256] on link "Prestadores - Listado" at bounding box center [60, 257] width 120 height 23
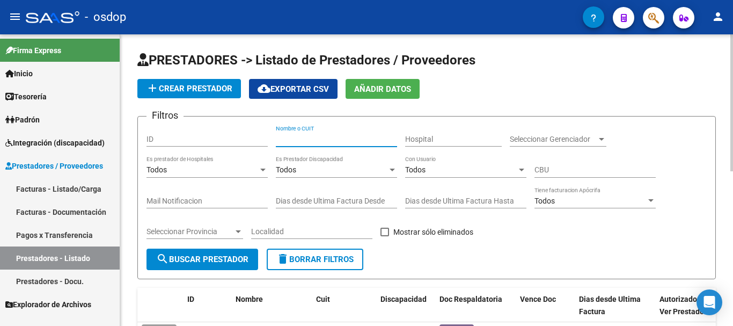
click at [279, 135] on input "Nombre o CUIT" at bounding box center [336, 139] width 121 height 9
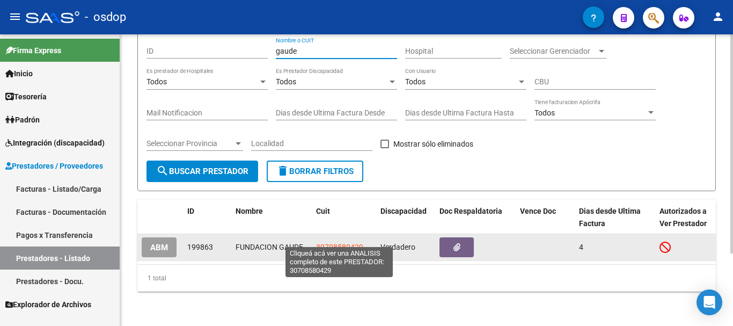
type input "gaude"
click at [344, 243] on span "30708580429" at bounding box center [339, 247] width 47 height 9
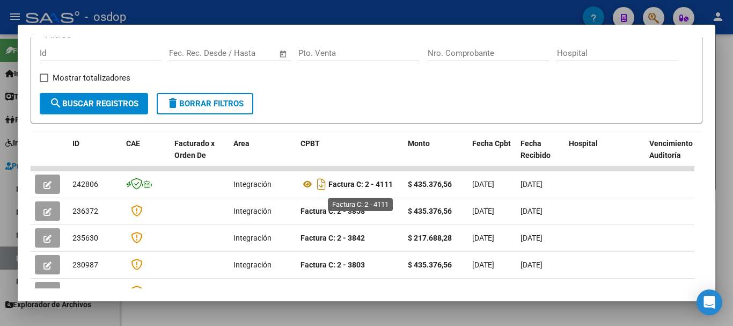
scroll to position [215, 0]
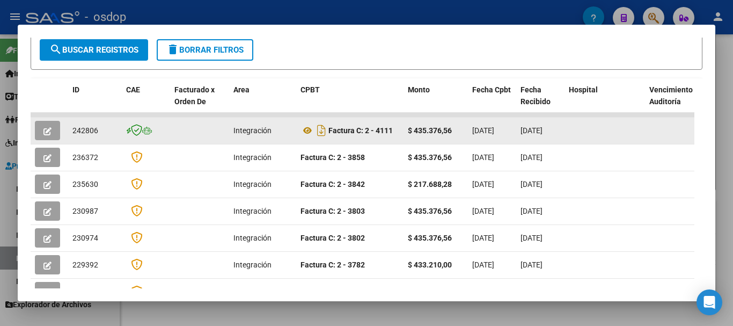
click at [640, 137] on div at bounding box center [605, 130] width 72 height 12
click at [57, 136] on button "button" at bounding box center [47, 130] width 25 height 19
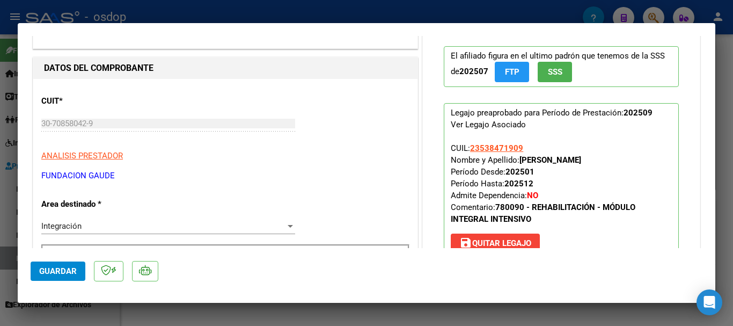
scroll to position [0, 0]
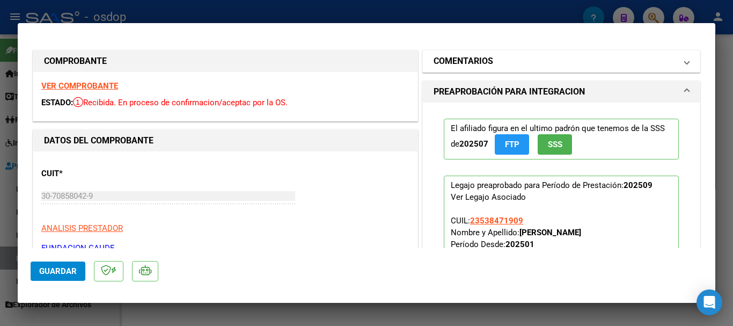
click at [455, 65] on h1 "COMENTARIOS" at bounding box center [464, 61] width 60 height 13
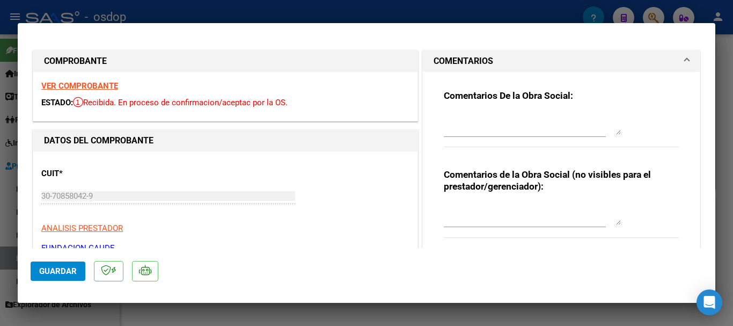
click at [449, 68] on h1 "COMENTARIOS" at bounding box center [464, 61] width 60 height 13
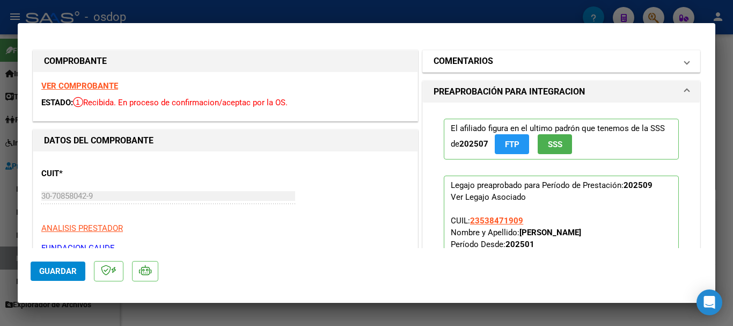
click at [449, 68] on h1 "COMENTARIOS" at bounding box center [464, 61] width 60 height 13
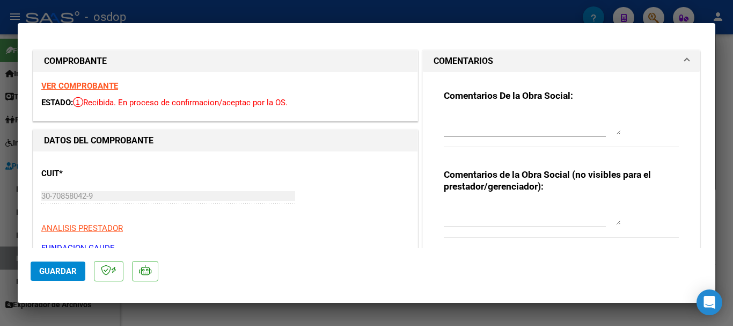
click at [449, 68] on h1 "COMENTARIOS" at bounding box center [464, 61] width 60 height 13
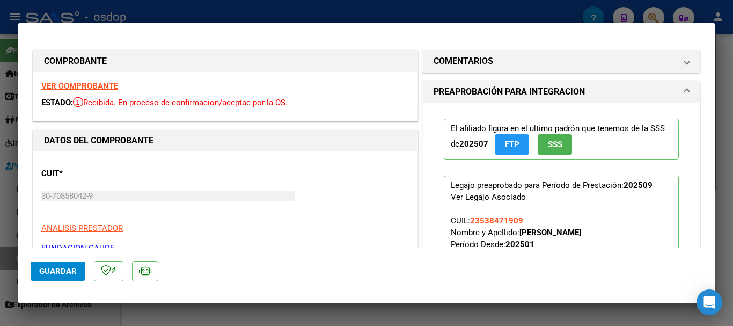
click at [448, 99] on mat-expansion-panel-header "PREAPROBACIÓN PARA INTEGRACION" at bounding box center [561, 91] width 277 height 21
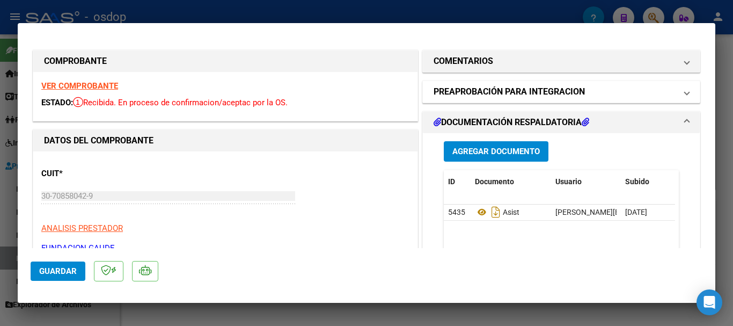
click at [448, 99] on mat-expansion-panel-header "PREAPROBACIÓN PARA INTEGRACION" at bounding box center [561, 91] width 277 height 21
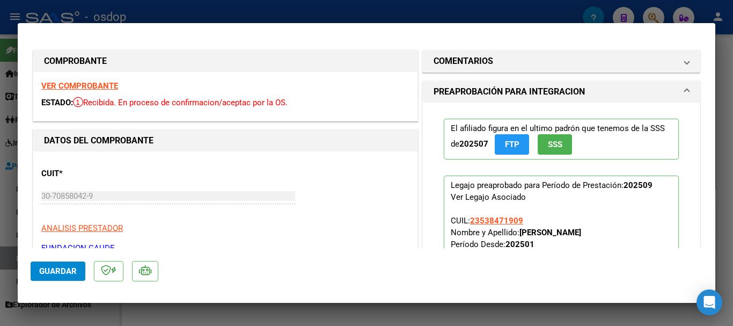
click at [448, 99] on mat-expansion-panel-header "PREAPROBACIÓN PARA INTEGRACION" at bounding box center [561, 91] width 277 height 21
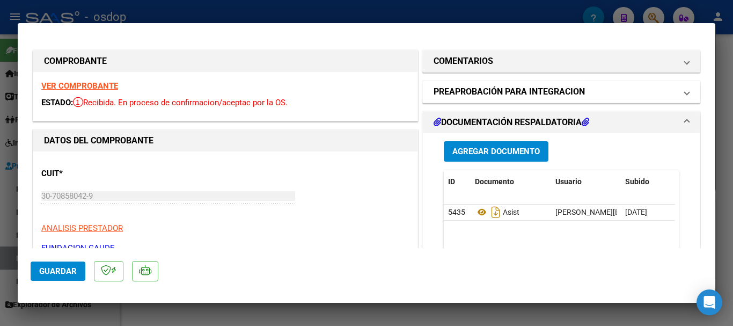
click at [448, 99] on mat-expansion-panel-header "PREAPROBACIÓN PARA INTEGRACION" at bounding box center [561, 91] width 277 height 21
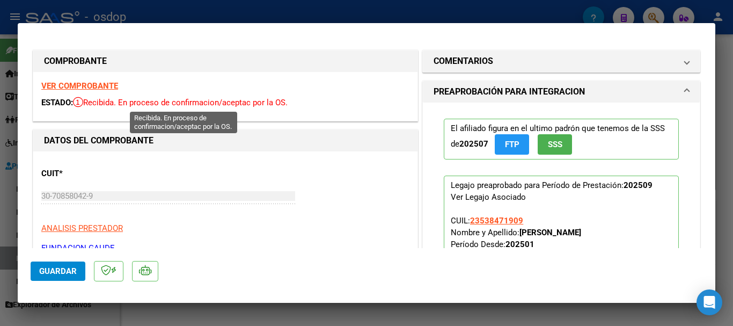
click at [172, 104] on span "Recibida. En proceso de confirmacion/aceptac por la OS." at bounding box center [180, 103] width 215 height 10
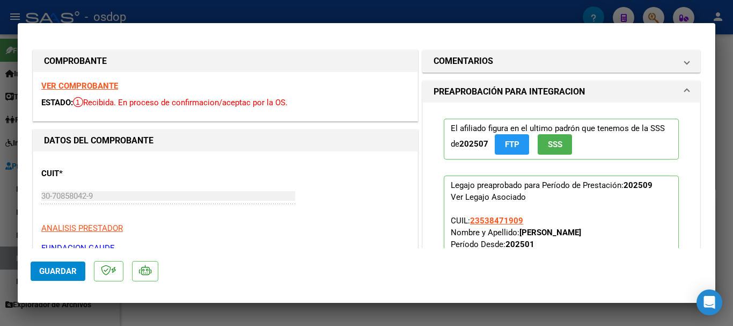
click at [344, 99] on div "ESTADO: Recibida. En proceso de confirmacion/aceptac por la OS." at bounding box center [225, 103] width 368 height 12
click at [732, 267] on div at bounding box center [366, 163] width 733 height 326
type input "$ 0,00"
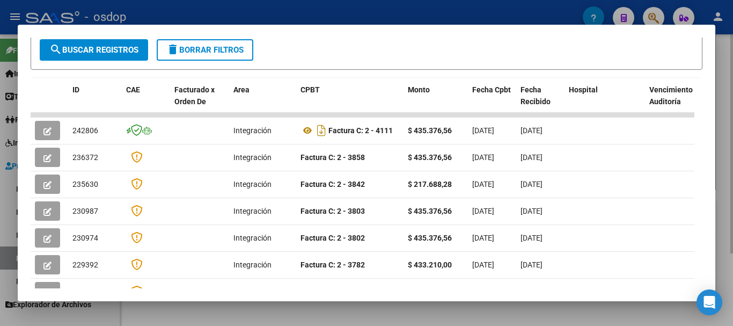
click at [292, 303] on div at bounding box center [366, 163] width 733 height 326
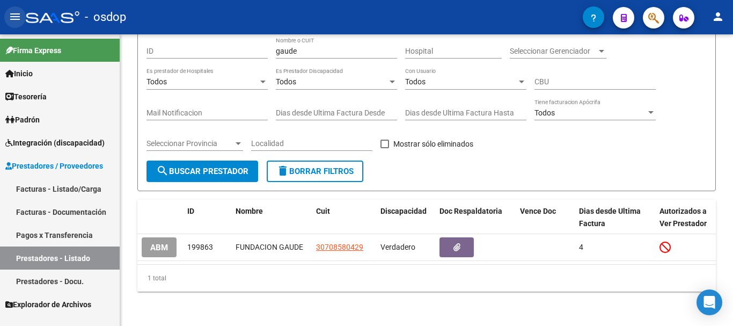
click at [16, 18] on mat-icon "menu" at bounding box center [15, 16] width 13 height 13
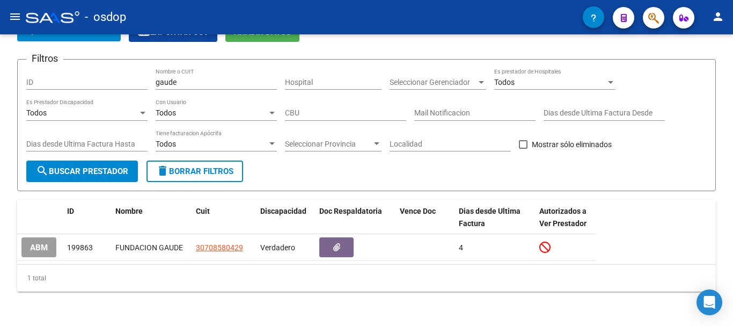
click at [16, 18] on mat-icon "menu" at bounding box center [15, 16] width 13 height 13
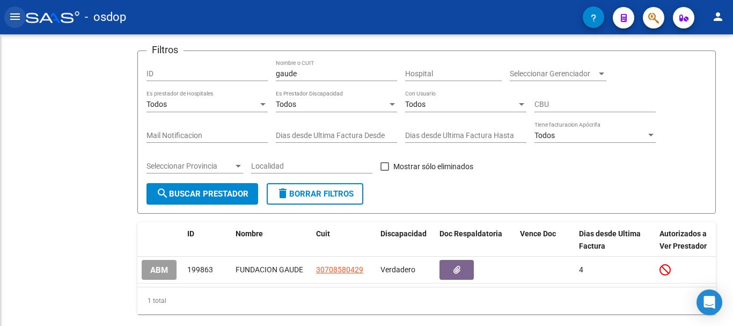
scroll to position [97, 0]
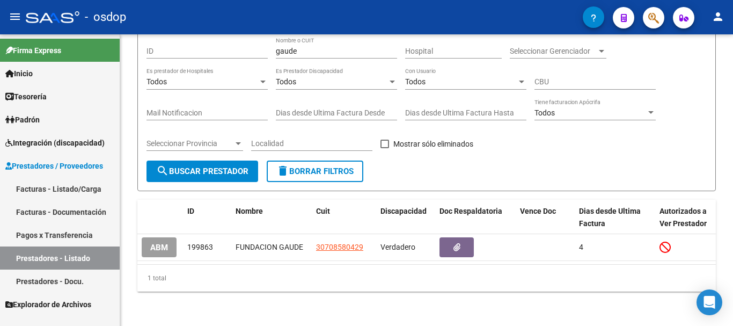
click at [43, 160] on span "Prestadores / Proveedores" at bounding box center [54, 166] width 98 height 12
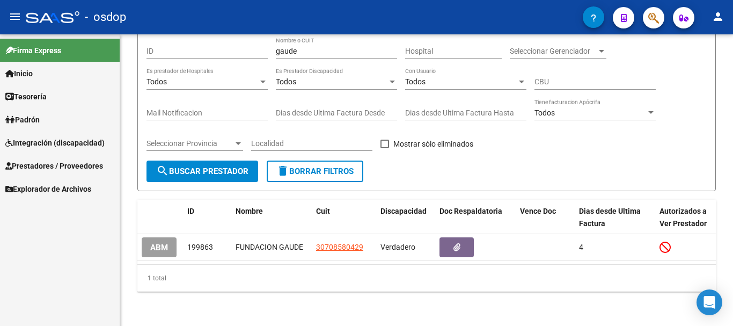
click at [43, 160] on span "Prestadores / Proveedores" at bounding box center [54, 166] width 98 height 12
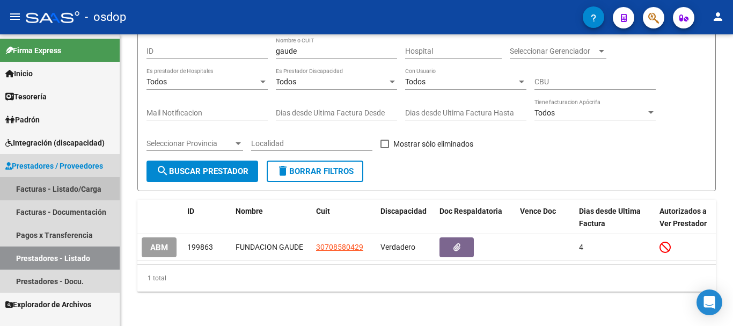
click at [49, 194] on link "Facturas - Listado/Carga" at bounding box center [60, 188] width 120 height 23
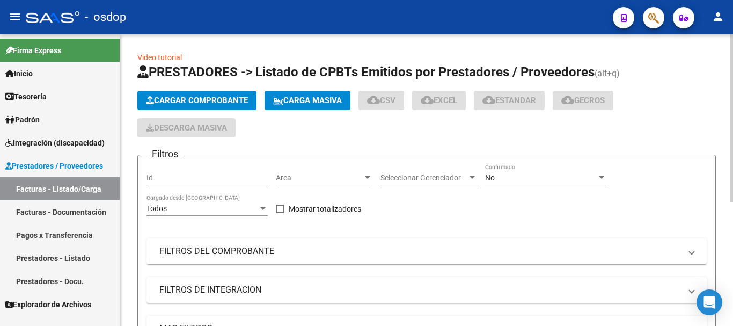
click at [574, 180] on div "No" at bounding box center [541, 177] width 112 height 9
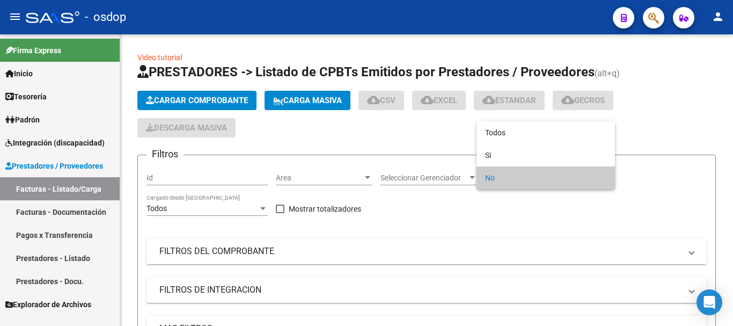
click at [574, 179] on span "No" at bounding box center [545, 177] width 121 height 23
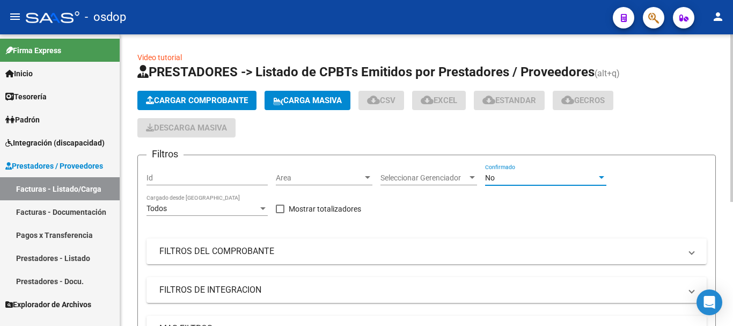
click at [636, 227] on div "Filtros Id Area Area Seleccionar Gerenciador Seleccionar Gerenciador No Confirm…" at bounding box center [426, 284] width 560 height 240
